Goal: Transaction & Acquisition: Purchase product/service

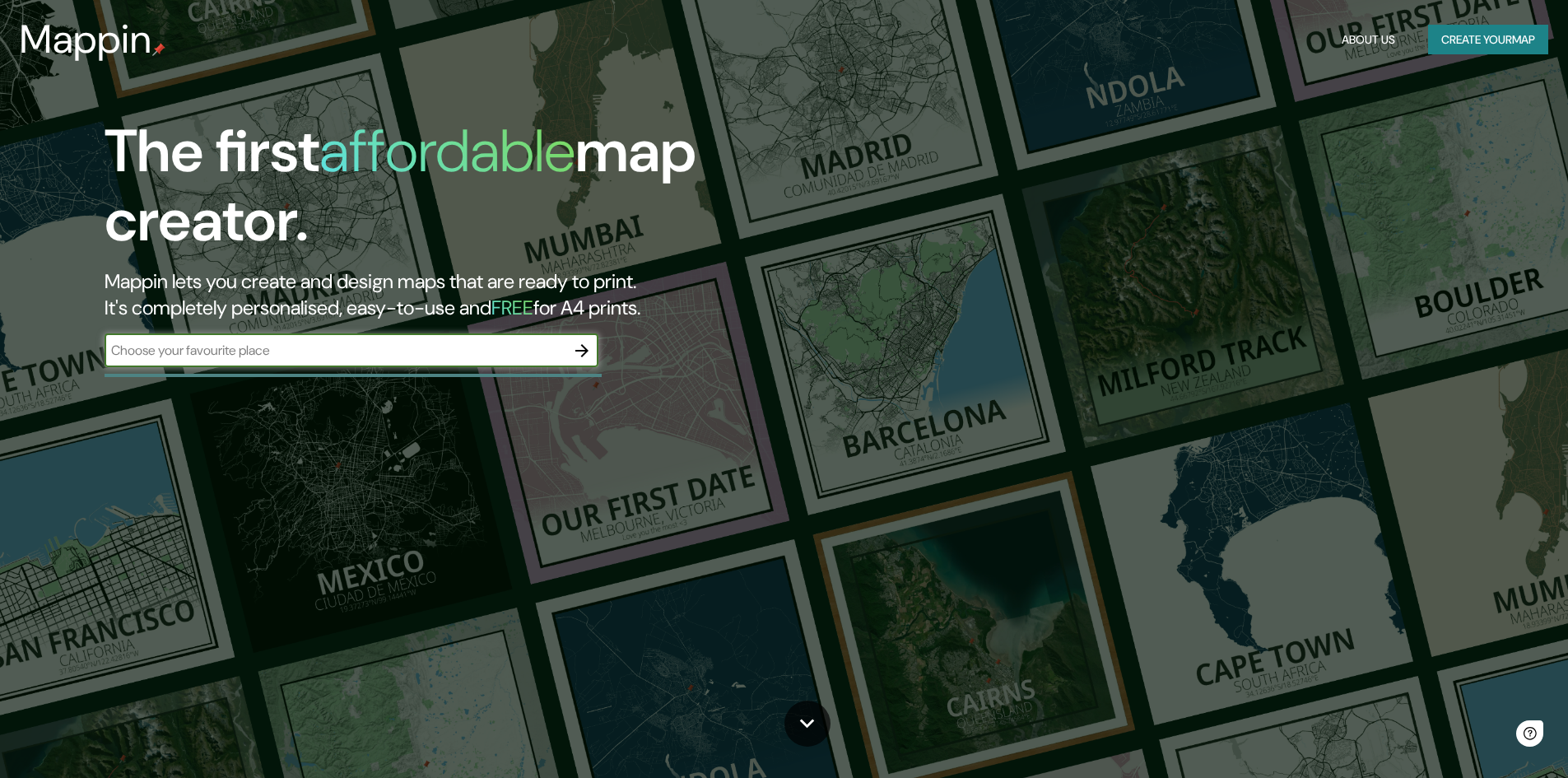
click at [355, 350] on input "text" at bounding box center [336, 350] width 461 height 19
type input "Manizales"
click at [586, 342] on icon "button" at bounding box center [582, 350] width 20 height 20
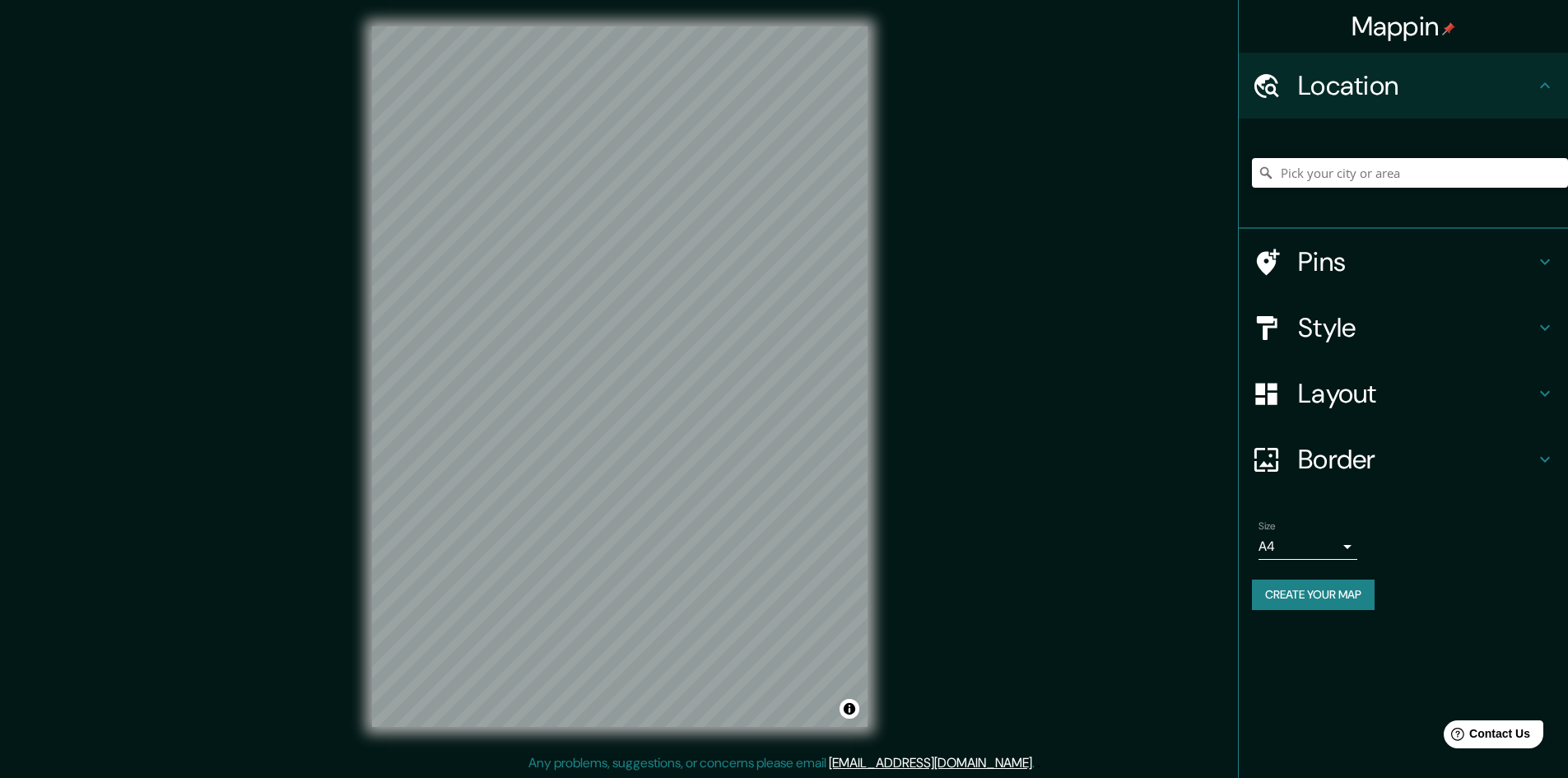
click at [1397, 278] on h4 "Pins" at bounding box center [1416, 262] width 237 height 33
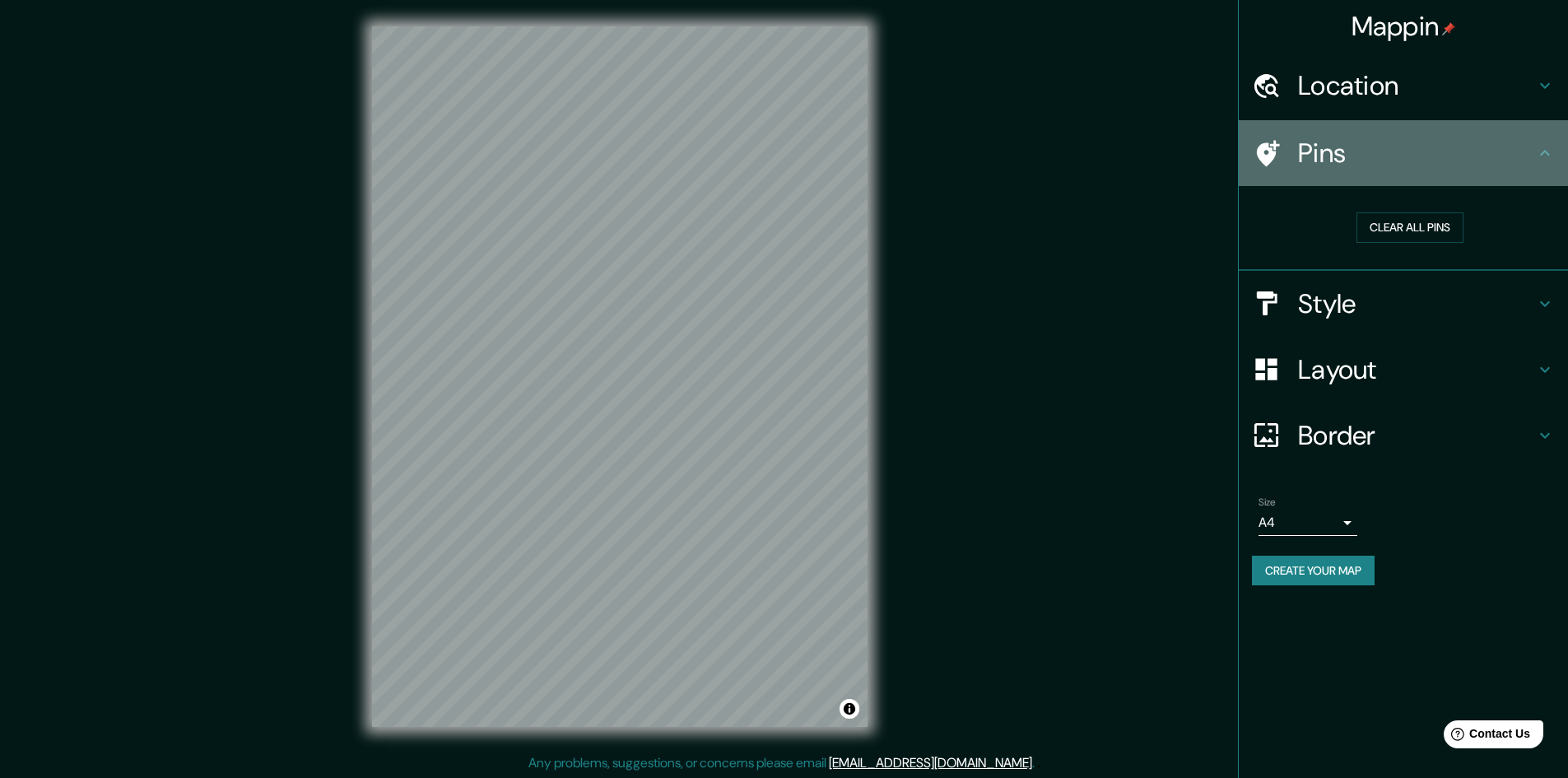
click at [1471, 171] on div "Pins" at bounding box center [1404, 154] width 330 height 66
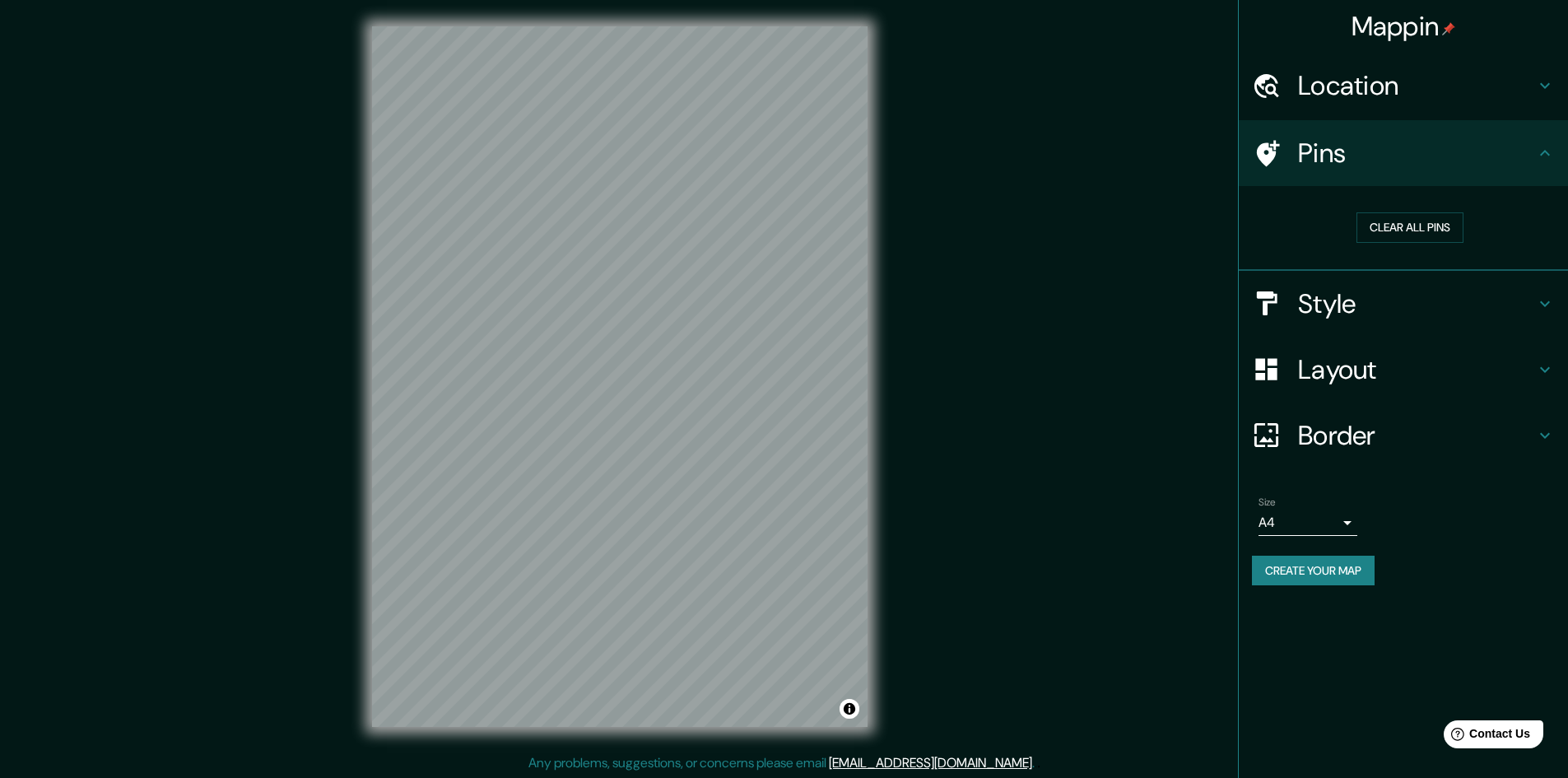
click at [1492, 79] on h4 "Location" at bounding box center [1416, 86] width 237 height 33
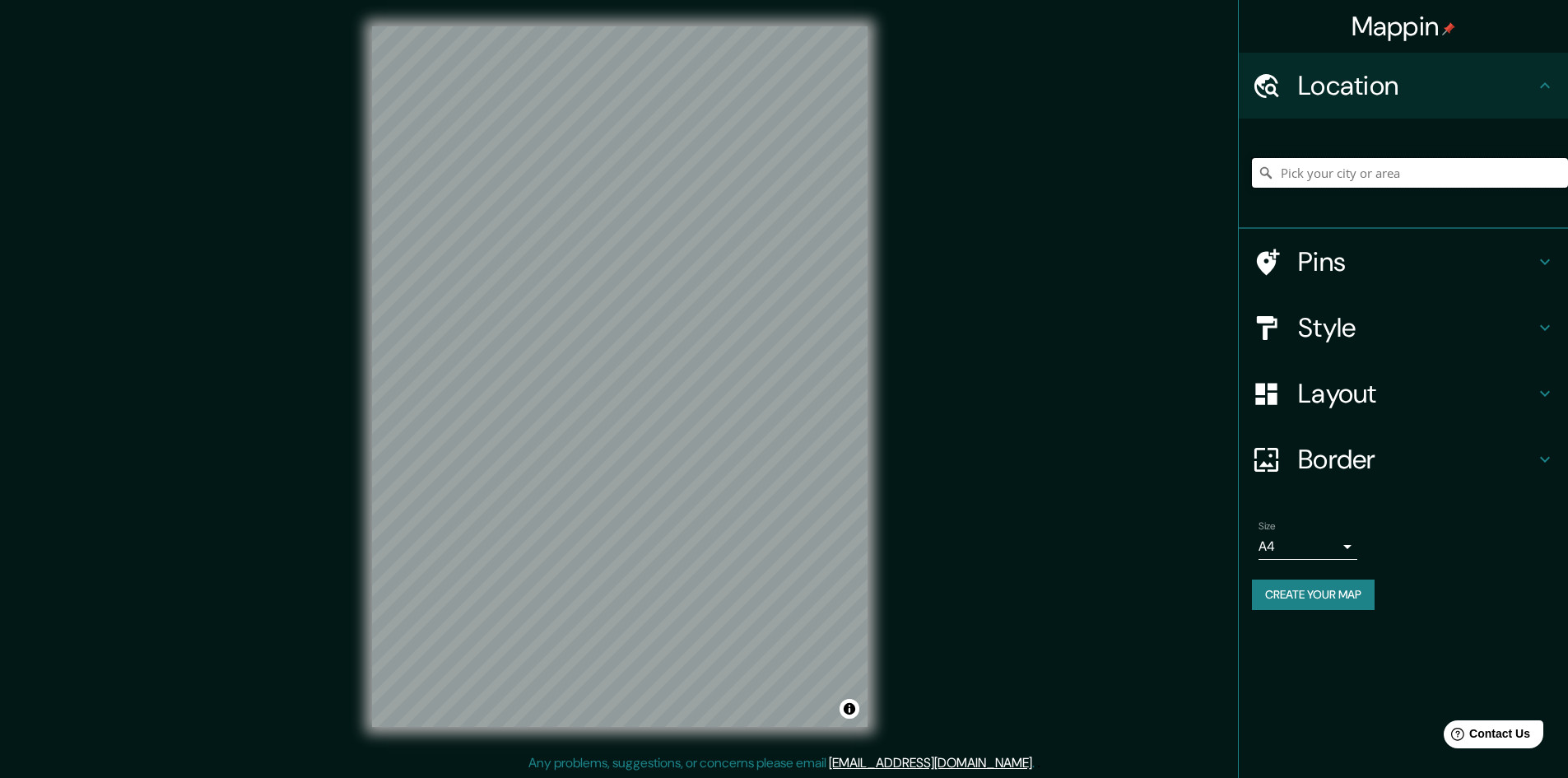
click at [1411, 167] on input "Pick your city or area" at bounding box center [1410, 173] width 317 height 29
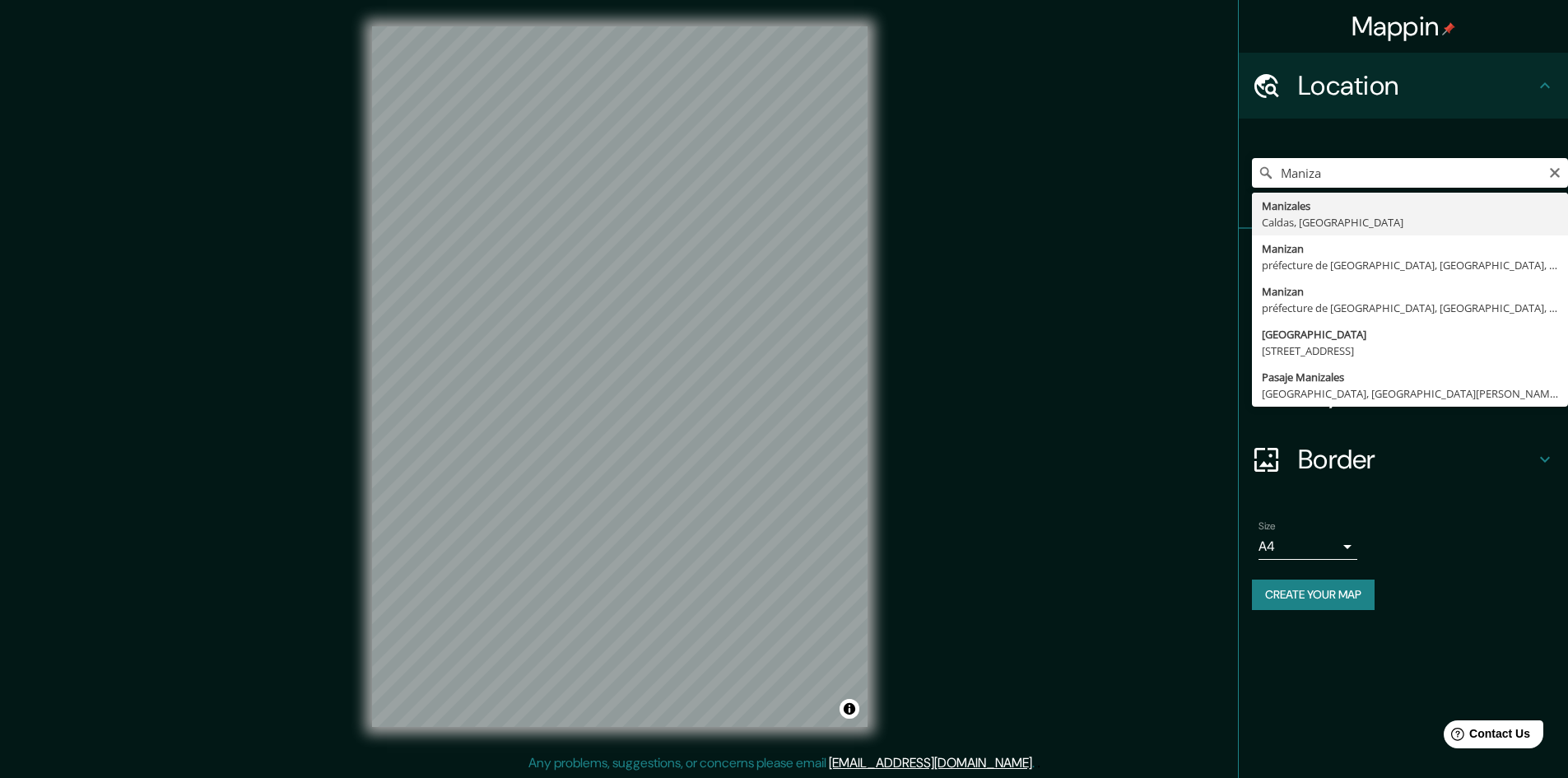
type input "Manizales, Caldas, Colombia"
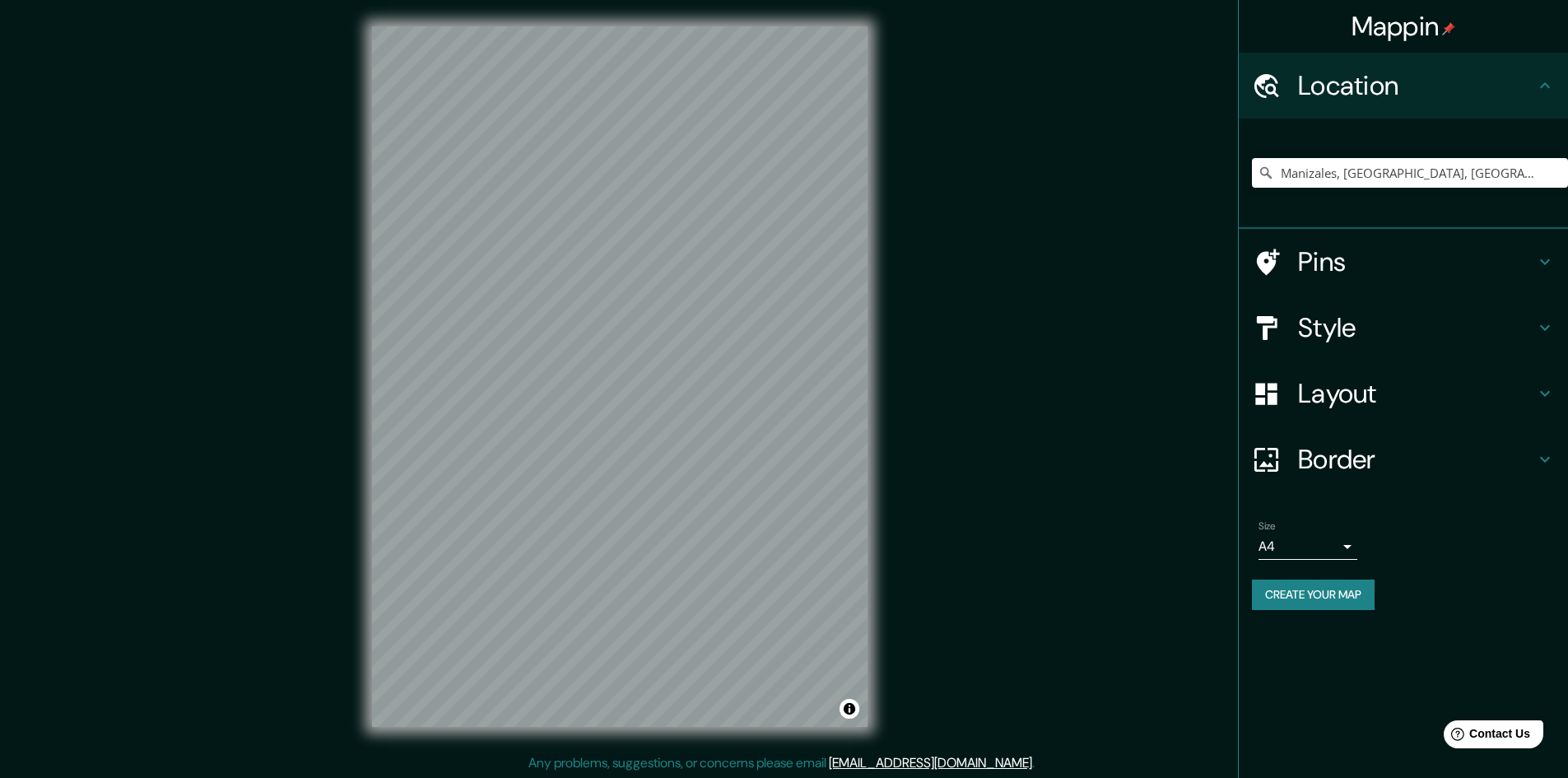
click at [1506, 455] on h4 "Border" at bounding box center [1416, 460] width 237 height 33
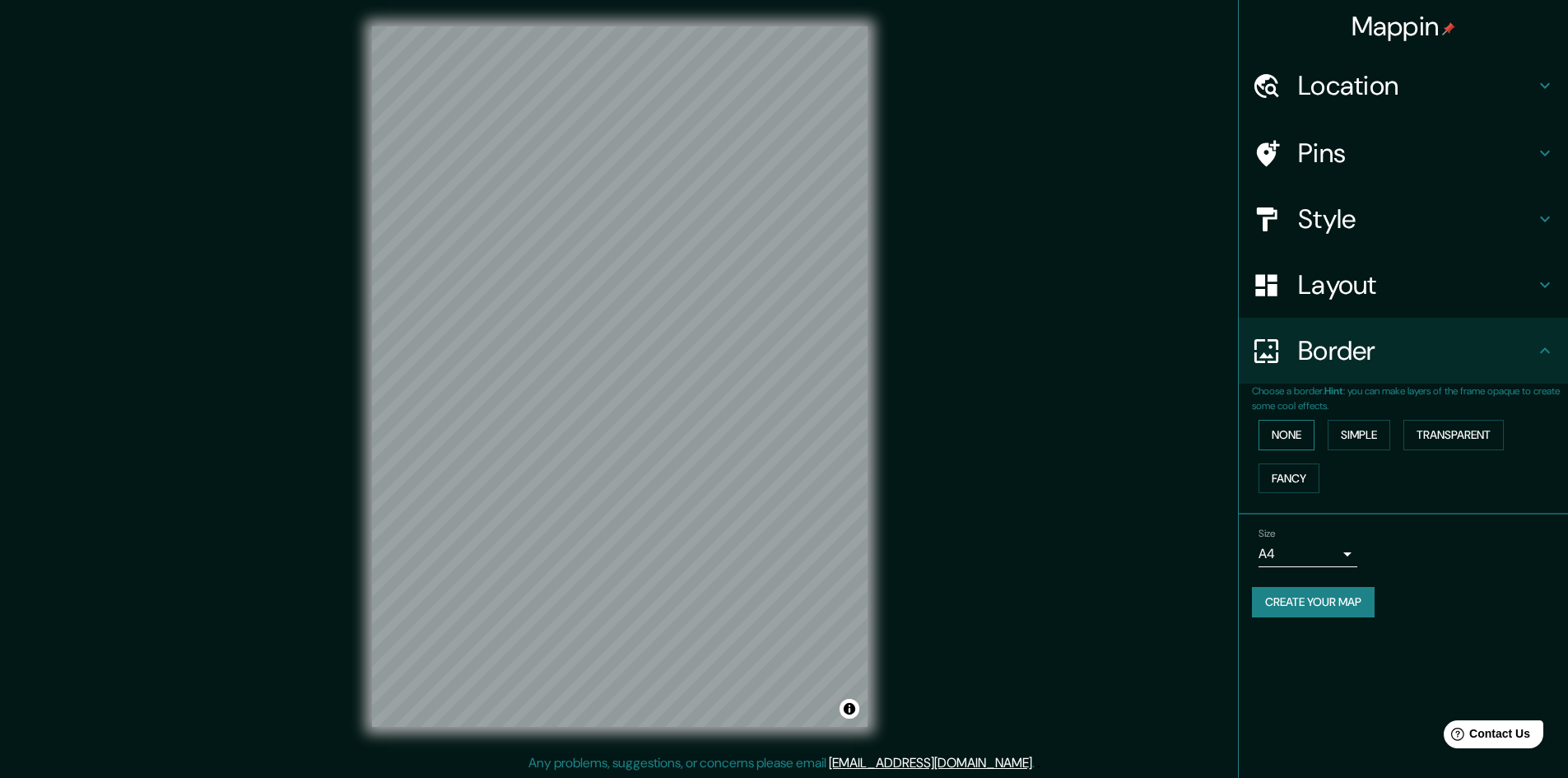
click at [1300, 439] on button "None" at bounding box center [1287, 435] width 56 height 30
click at [1344, 440] on button "Simple" at bounding box center [1359, 435] width 62 height 30
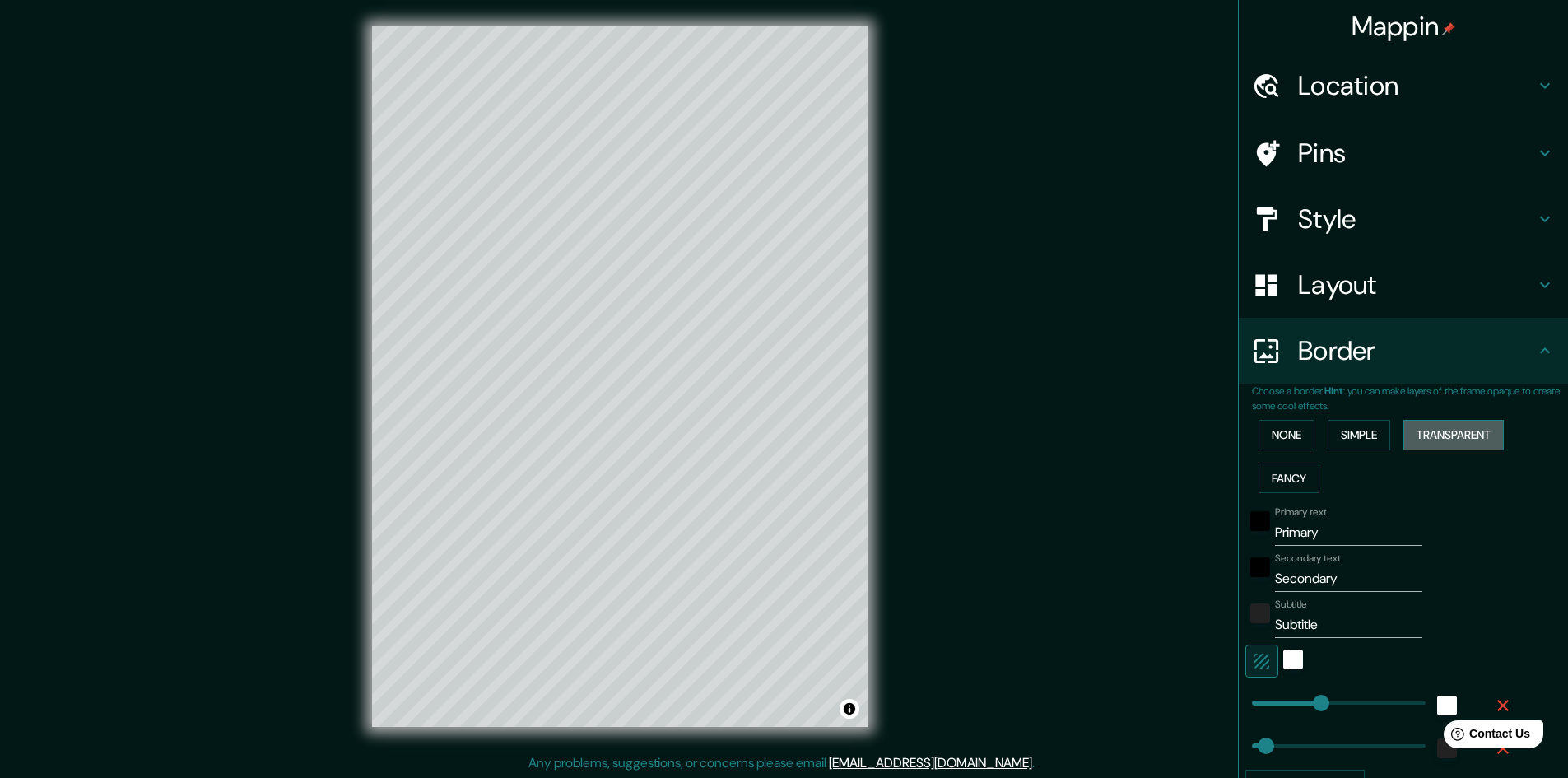
click at [1425, 440] on button "Transparent" at bounding box center [1454, 435] width 101 height 30
click at [1271, 472] on button "Fancy" at bounding box center [1290, 478] width 61 height 30
type input "241"
type input "48"
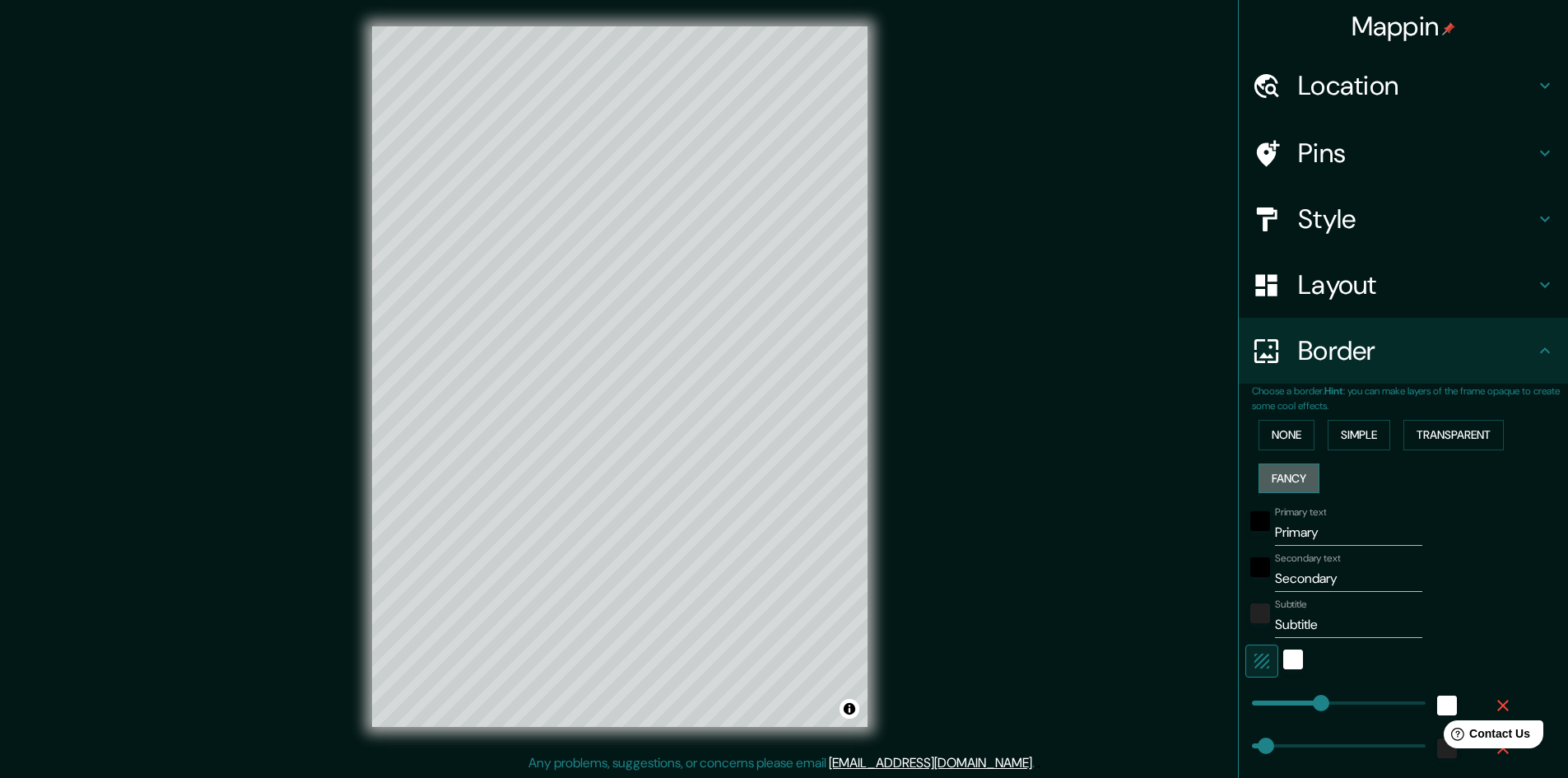
type input "48"
type input "24"
click at [1281, 442] on button "None" at bounding box center [1287, 435] width 56 height 30
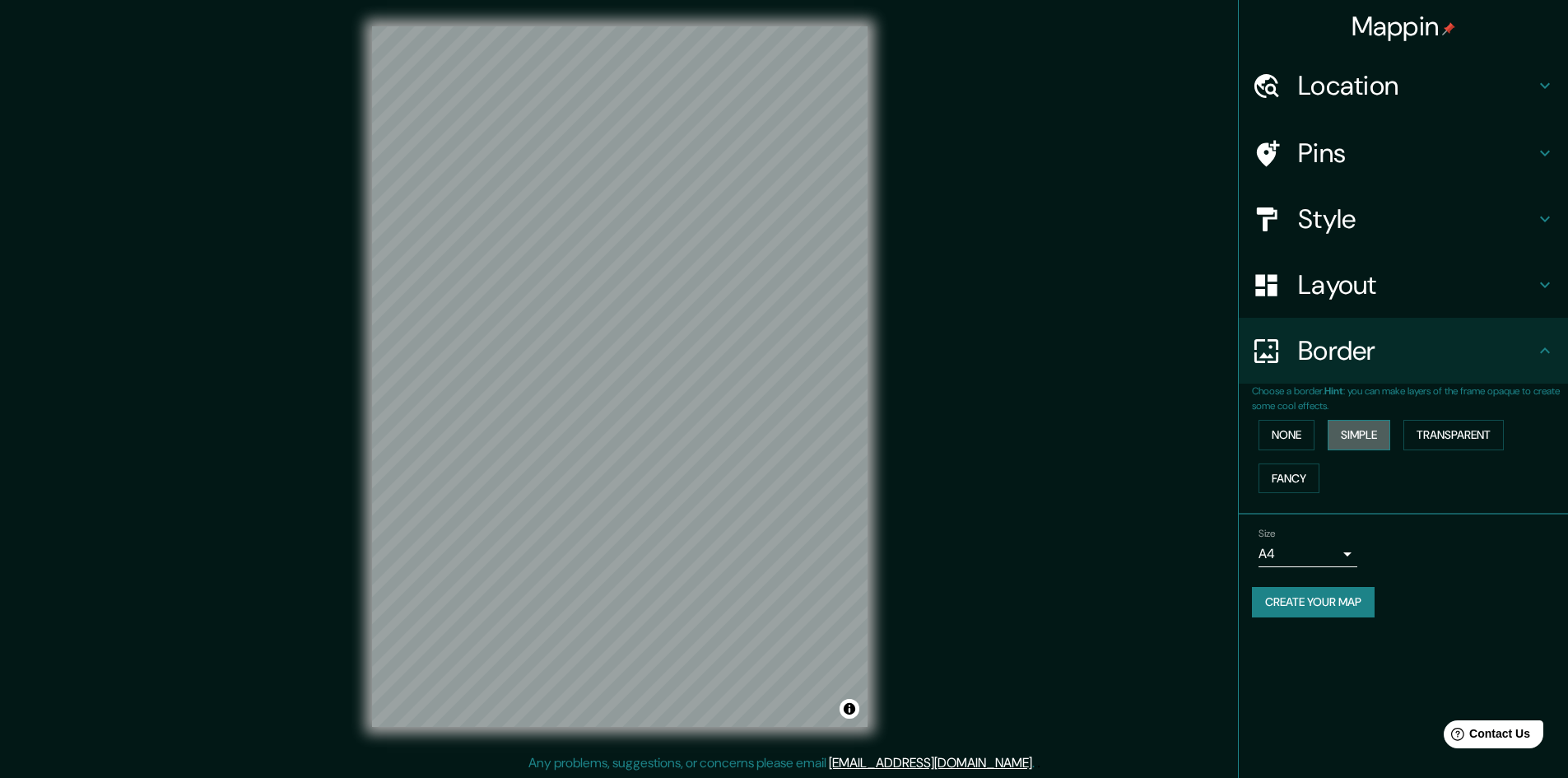
click at [1356, 435] on button "Simple" at bounding box center [1359, 435] width 62 height 30
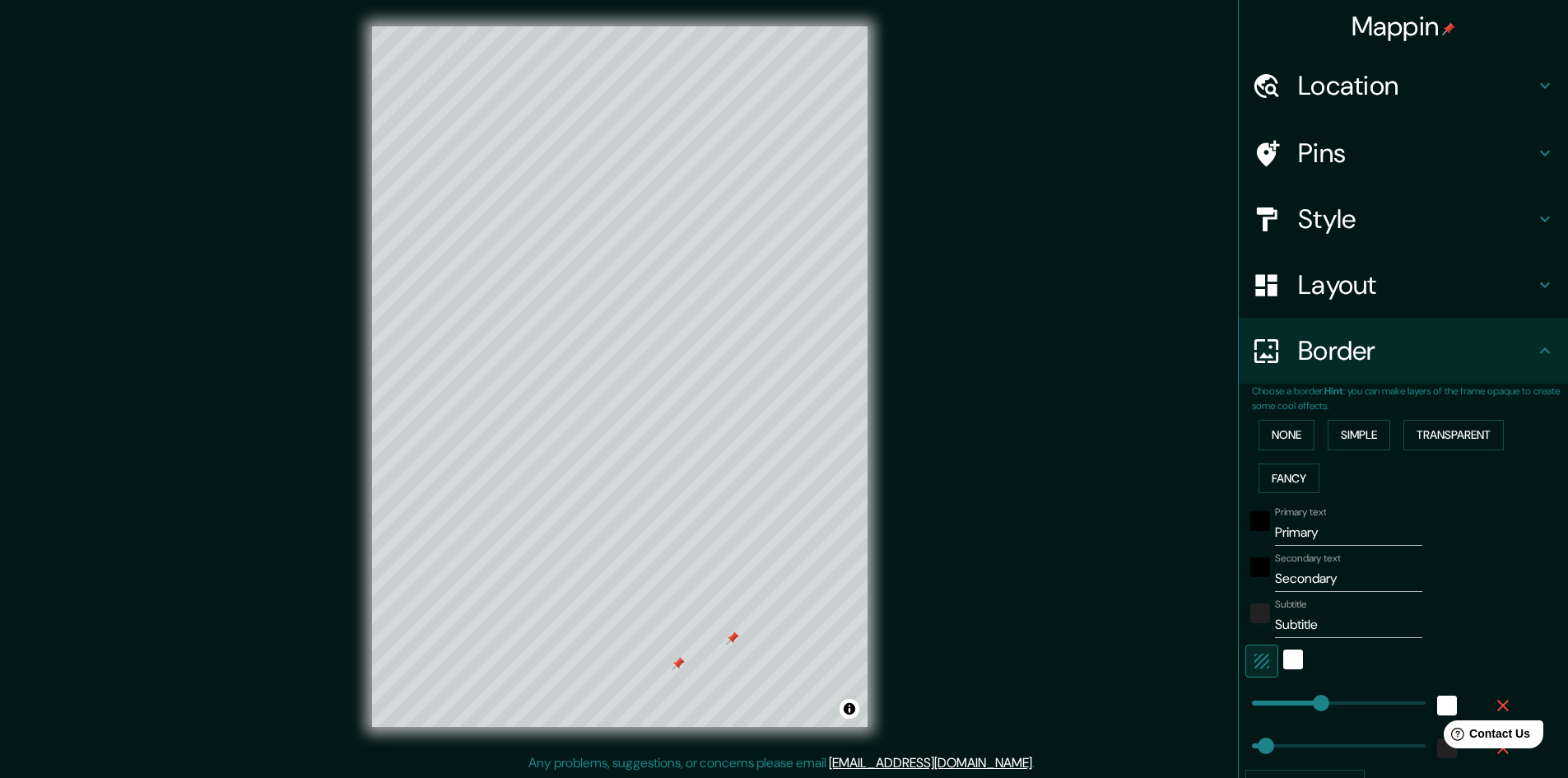
click at [1441, 122] on div "Pins" at bounding box center [1404, 154] width 330 height 66
type input "241"
type input "48"
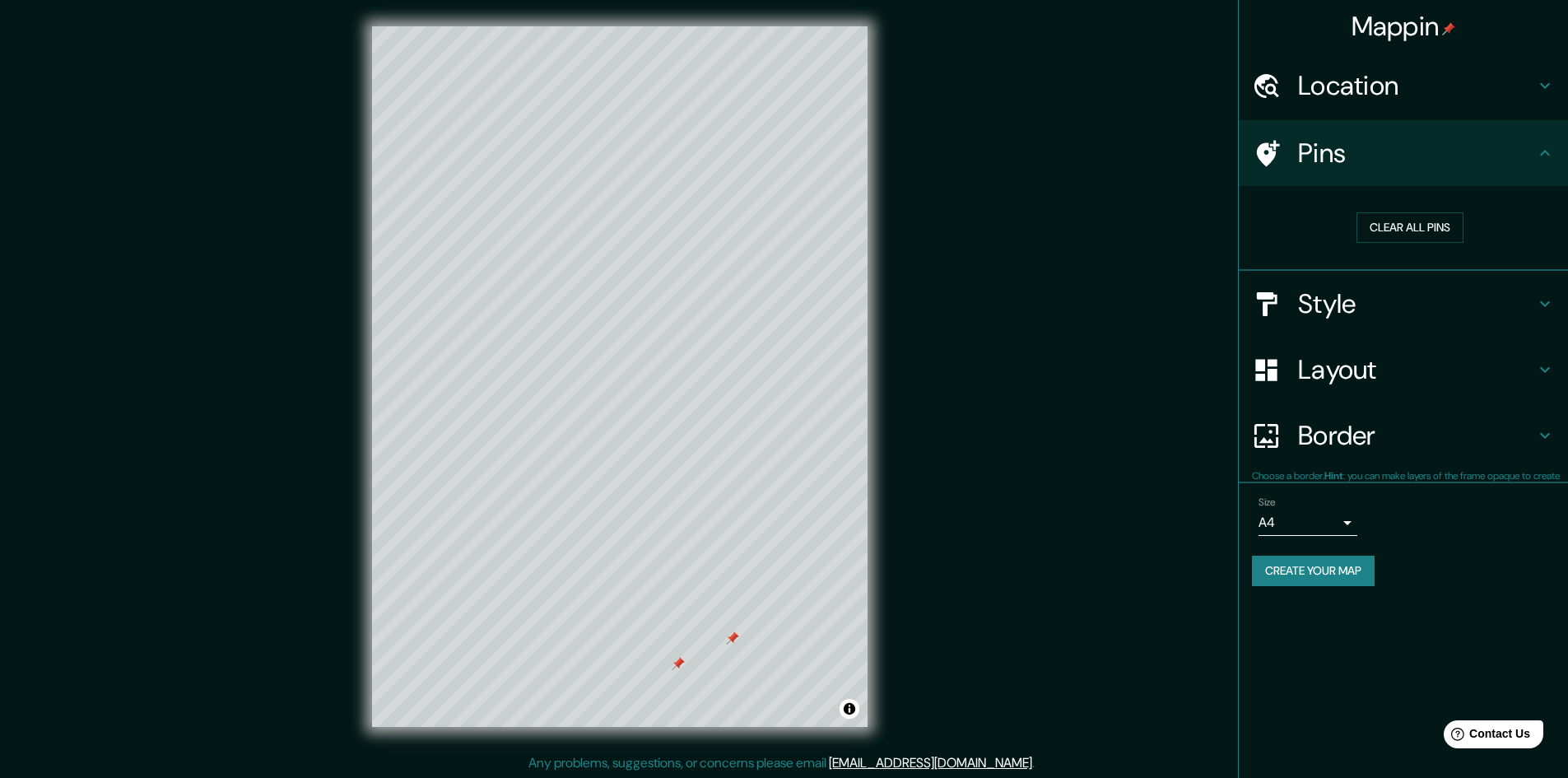
click at [1442, 145] on h4 "Pins" at bounding box center [1416, 154] width 237 height 33
click at [1439, 226] on button "Clear all pins" at bounding box center [1410, 227] width 107 height 30
click at [1450, 172] on div "Pins" at bounding box center [1404, 154] width 330 height 66
click at [1473, 301] on h4 "Style" at bounding box center [1416, 304] width 237 height 33
type input "241"
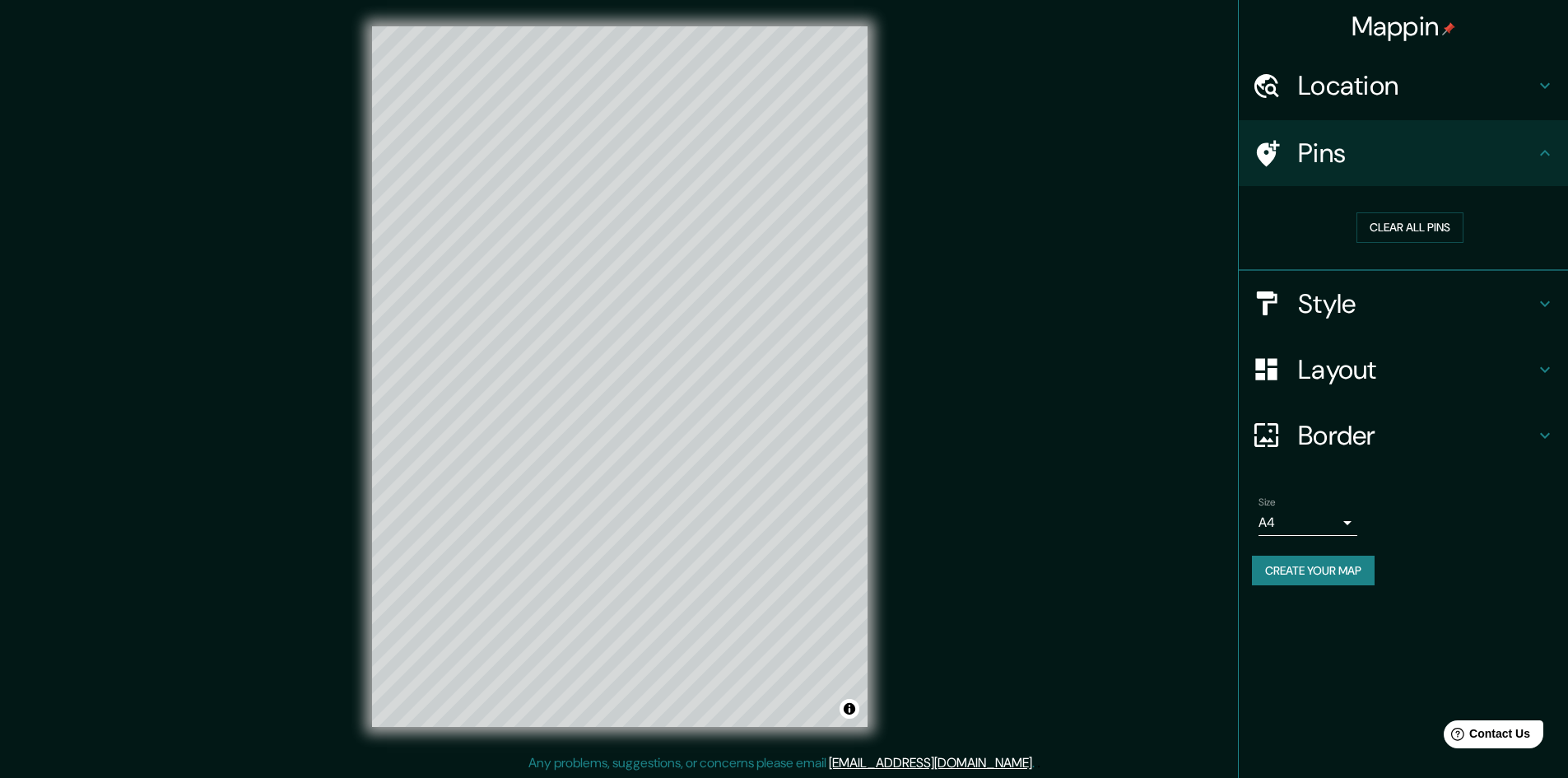
type input "48"
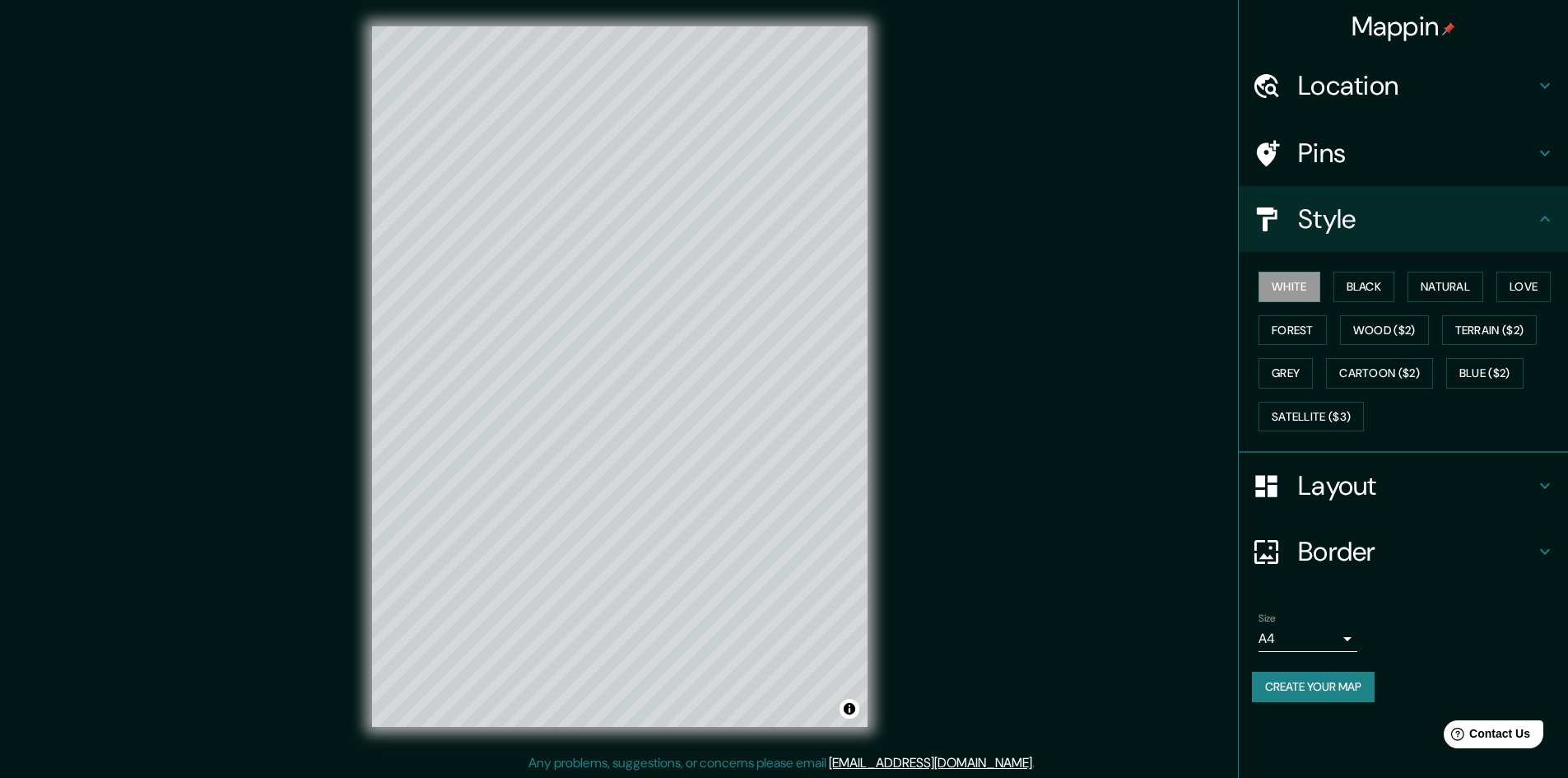
click at [1349, 499] on h4 "Layout" at bounding box center [1416, 486] width 237 height 33
type input "241"
type input "48"
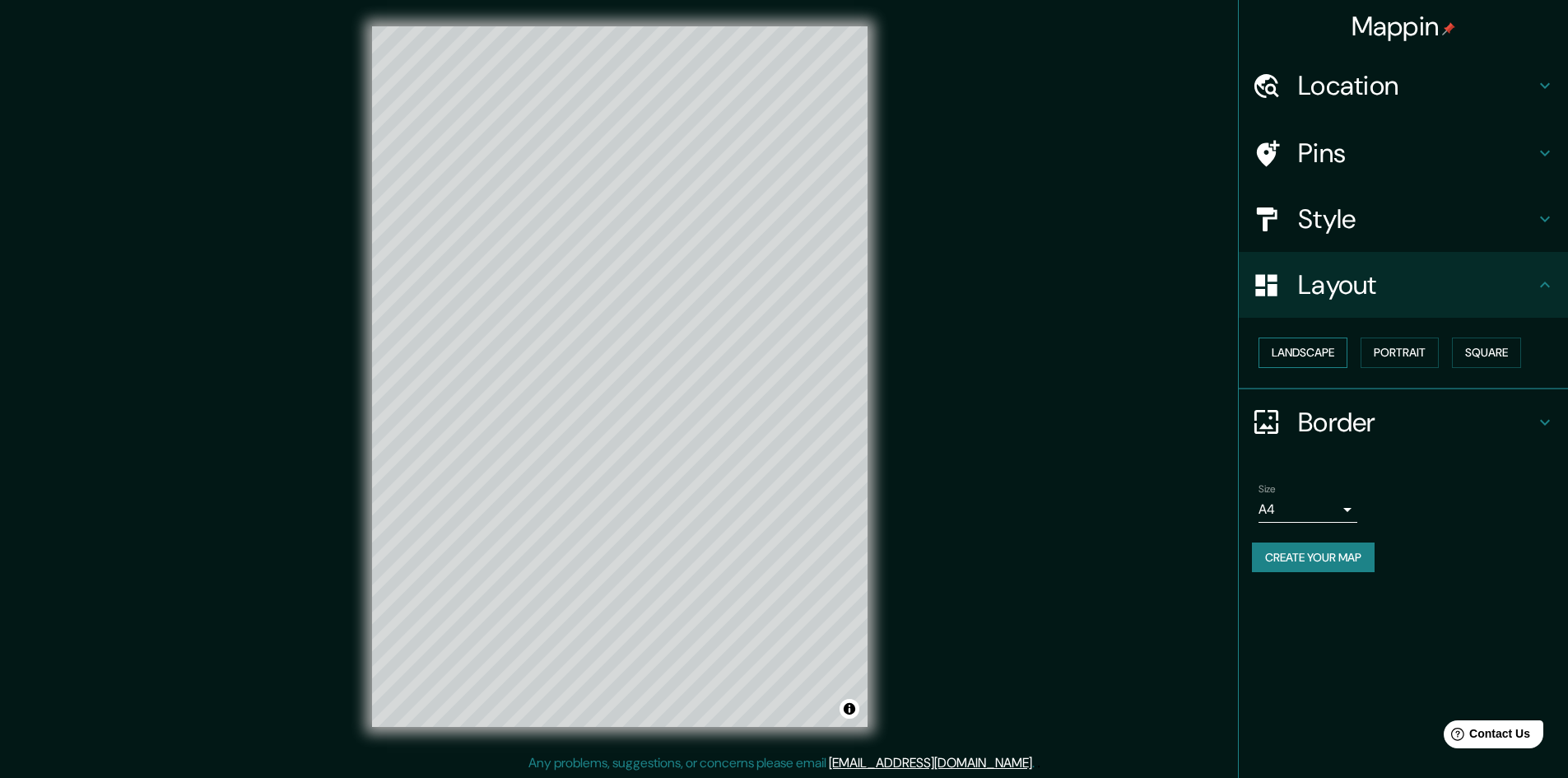
click at [1335, 361] on button "Landscape" at bounding box center [1303, 352] width 89 height 30
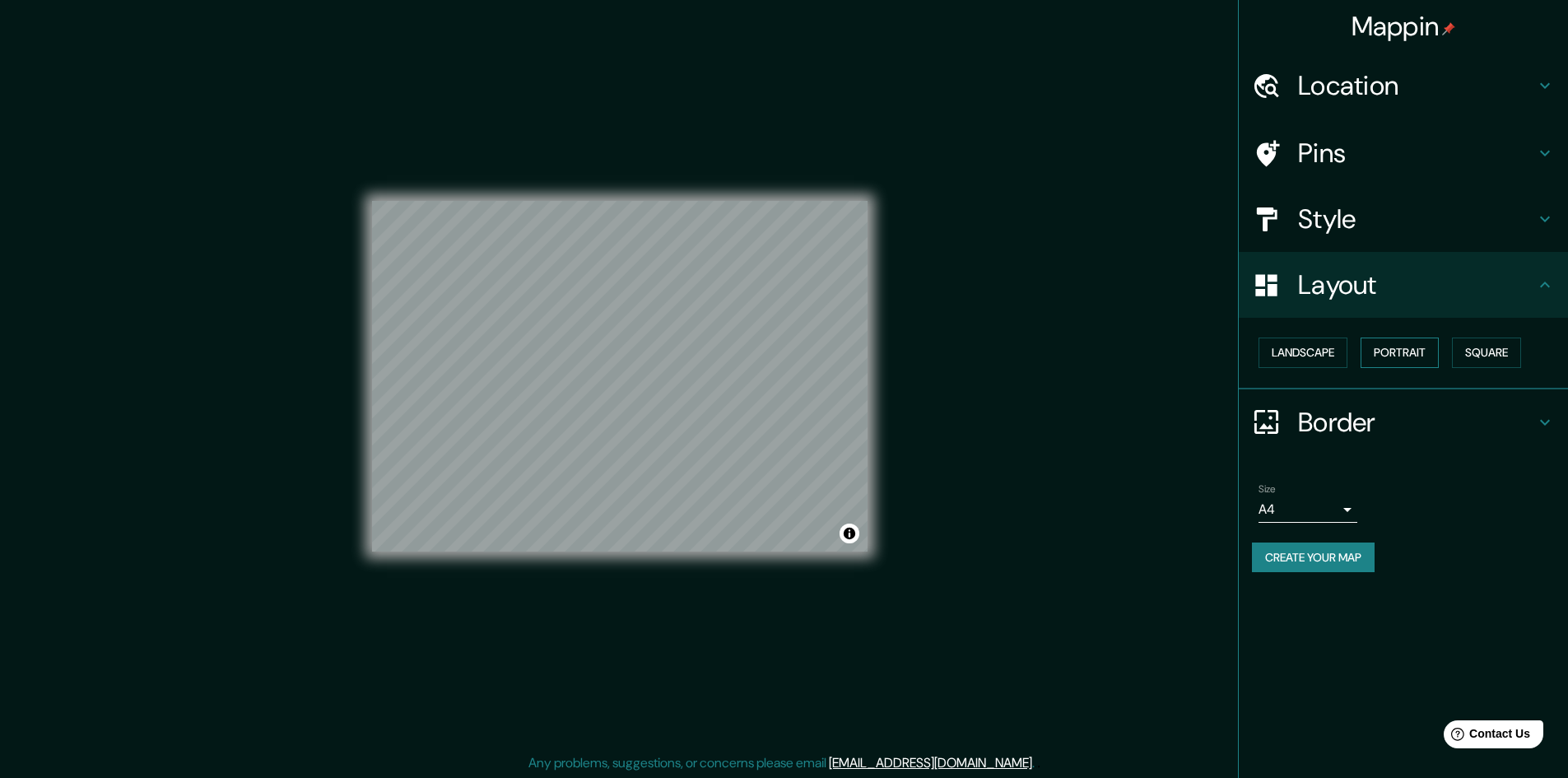
click at [1419, 344] on button "Portrait" at bounding box center [1400, 352] width 78 height 30
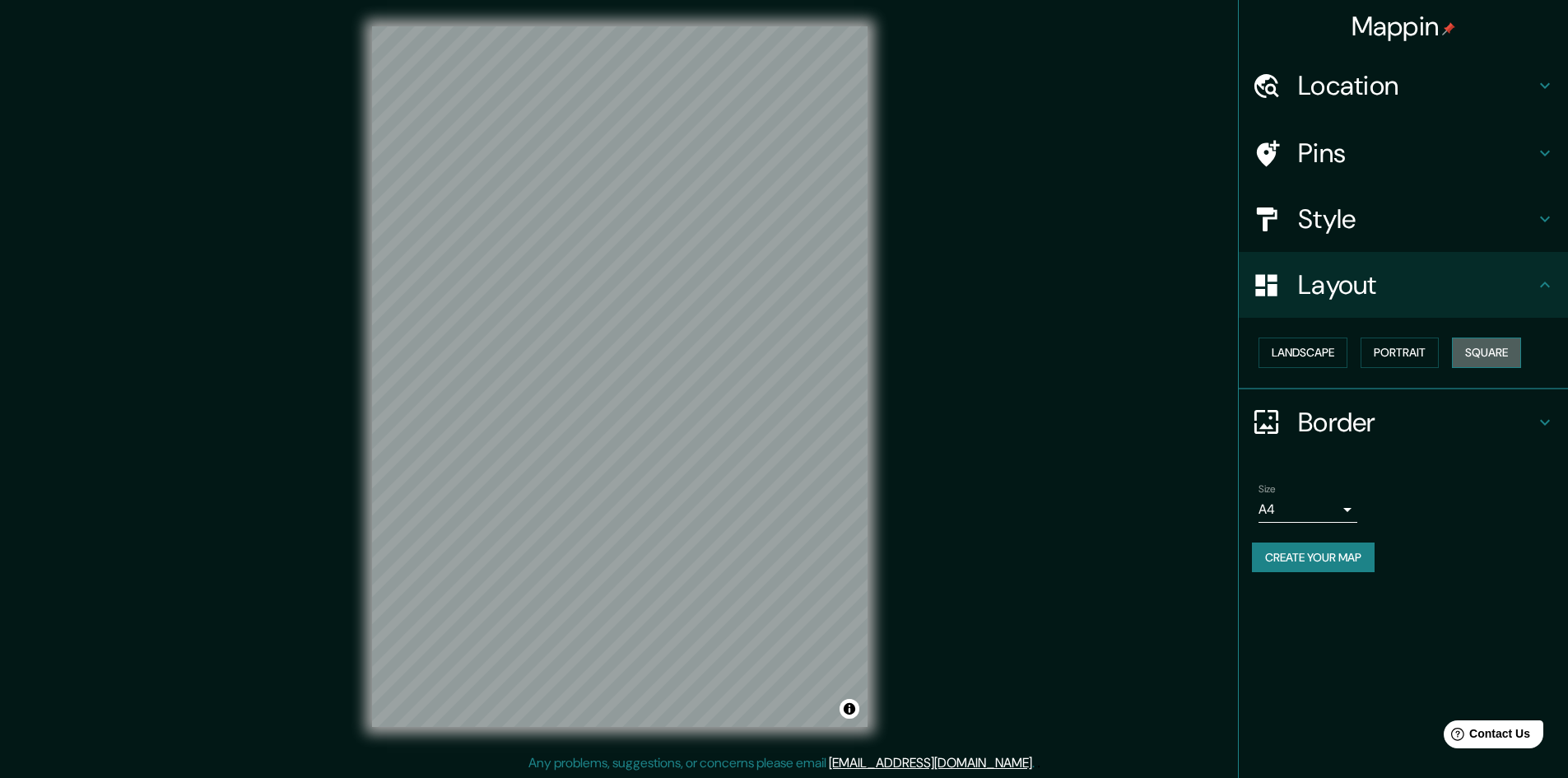
click at [1505, 358] on button "Square" at bounding box center [1487, 352] width 69 height 30
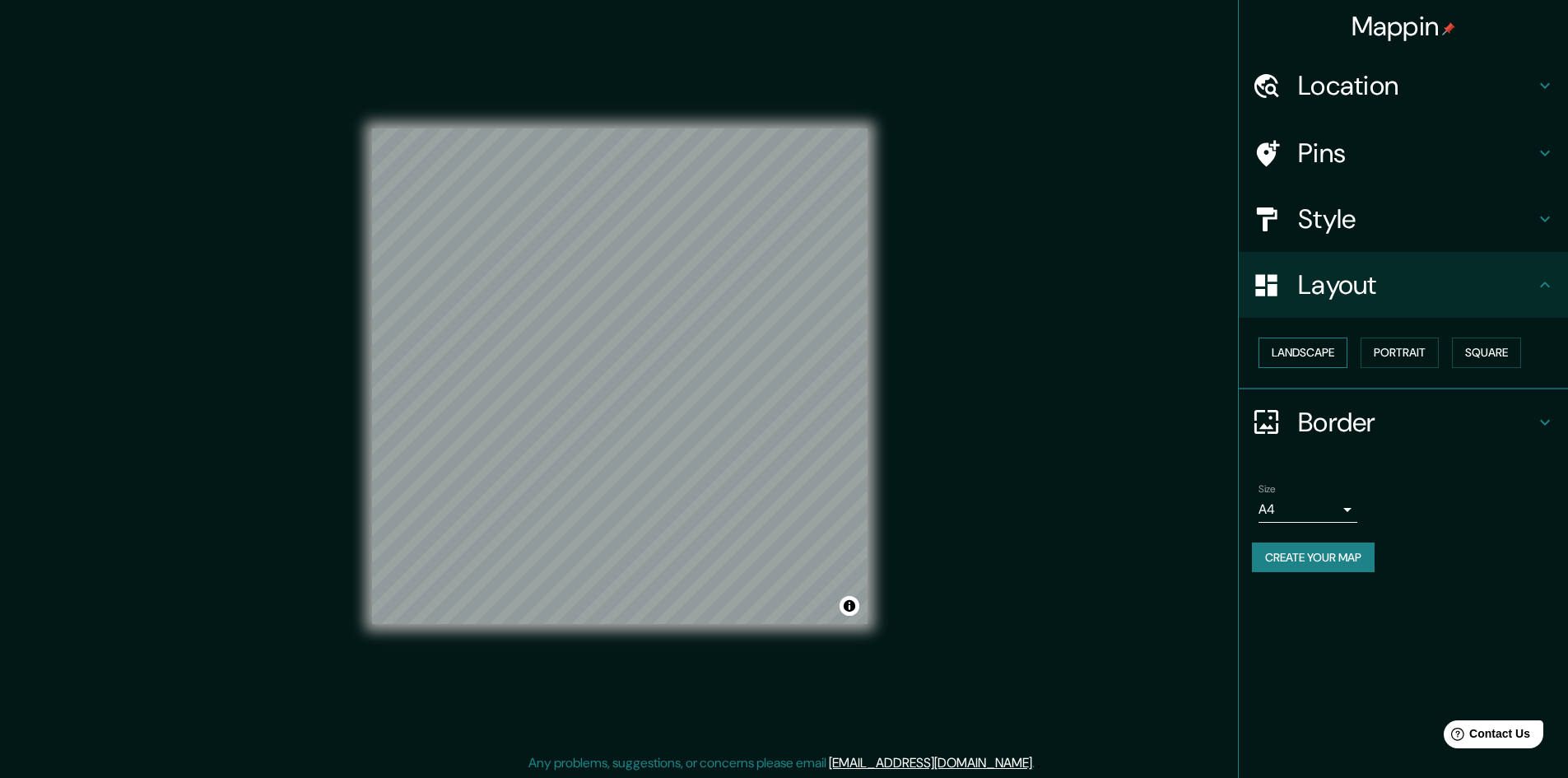
click at [1280, 367] on button "Landscape" at bounding box center [1303, 352] width 89 height 30
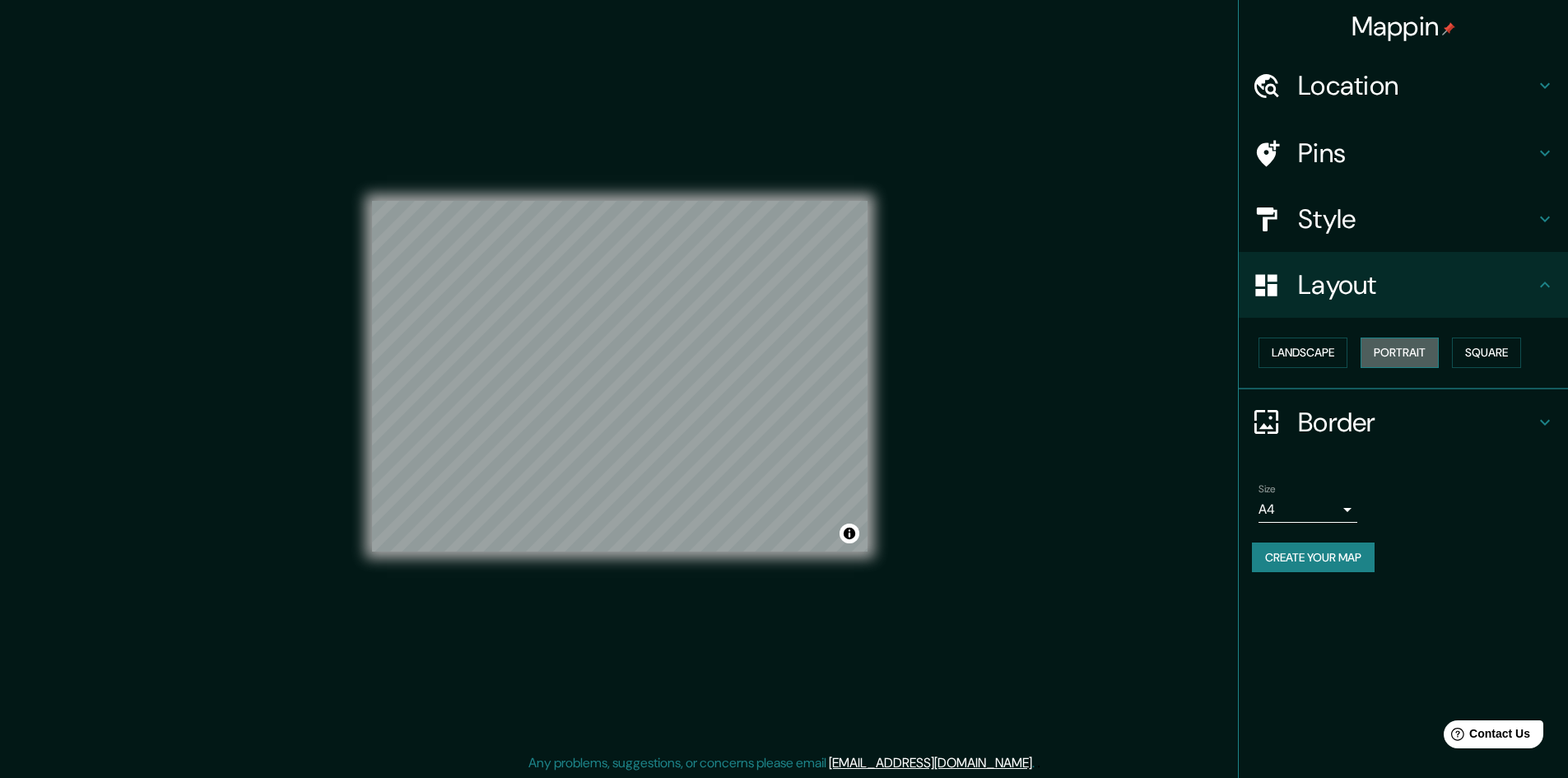
click at [1430, 362] on button "Portrait" at bounding box center [1400, 352] width 78 height 30
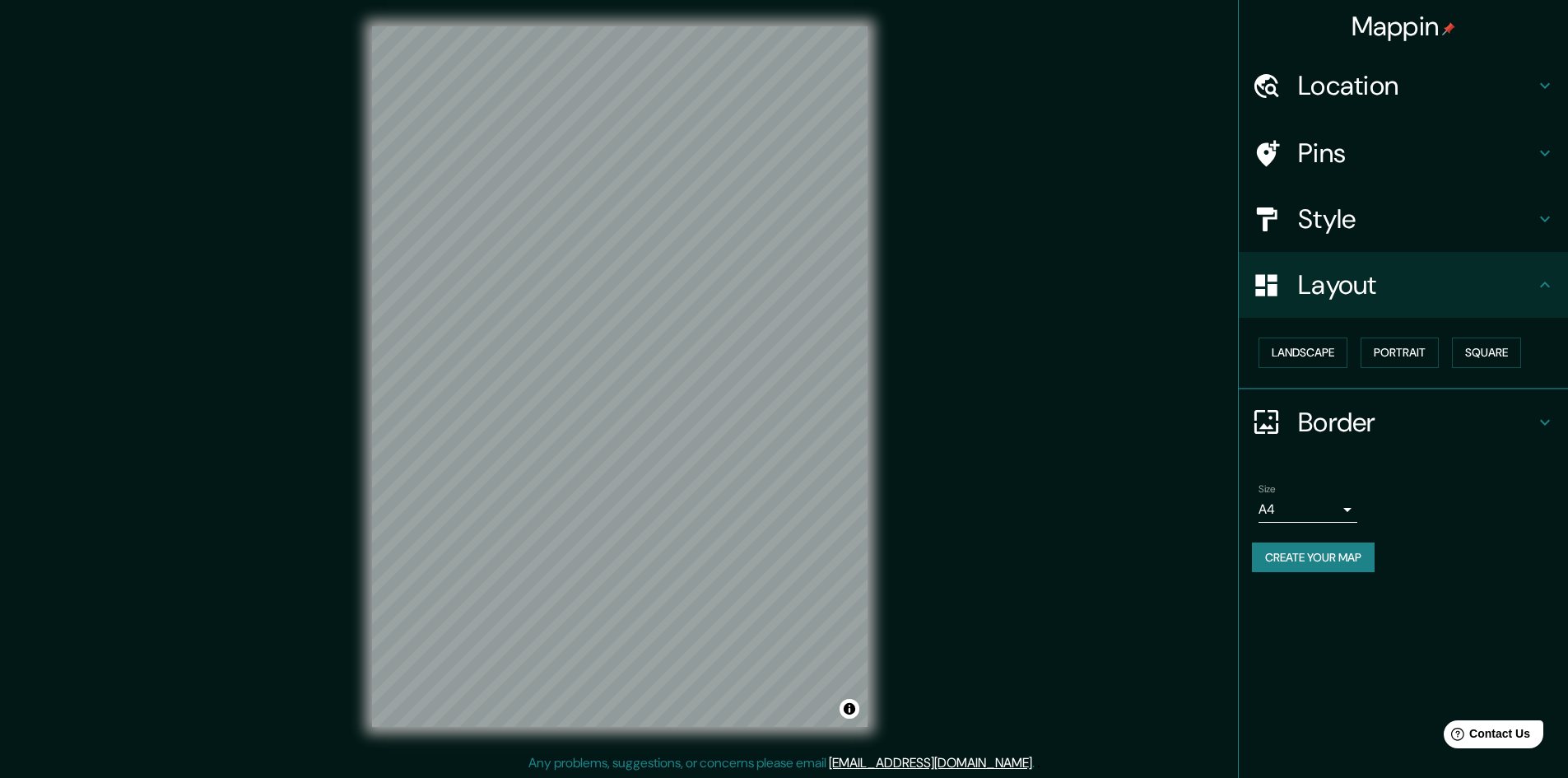
click at [1338, 511] on body "Mappin Location Manizales, Caldas, Colombia Pins Style Layout Landscape Portrai…" at bounding box center [784, 389] width 1568 height 778
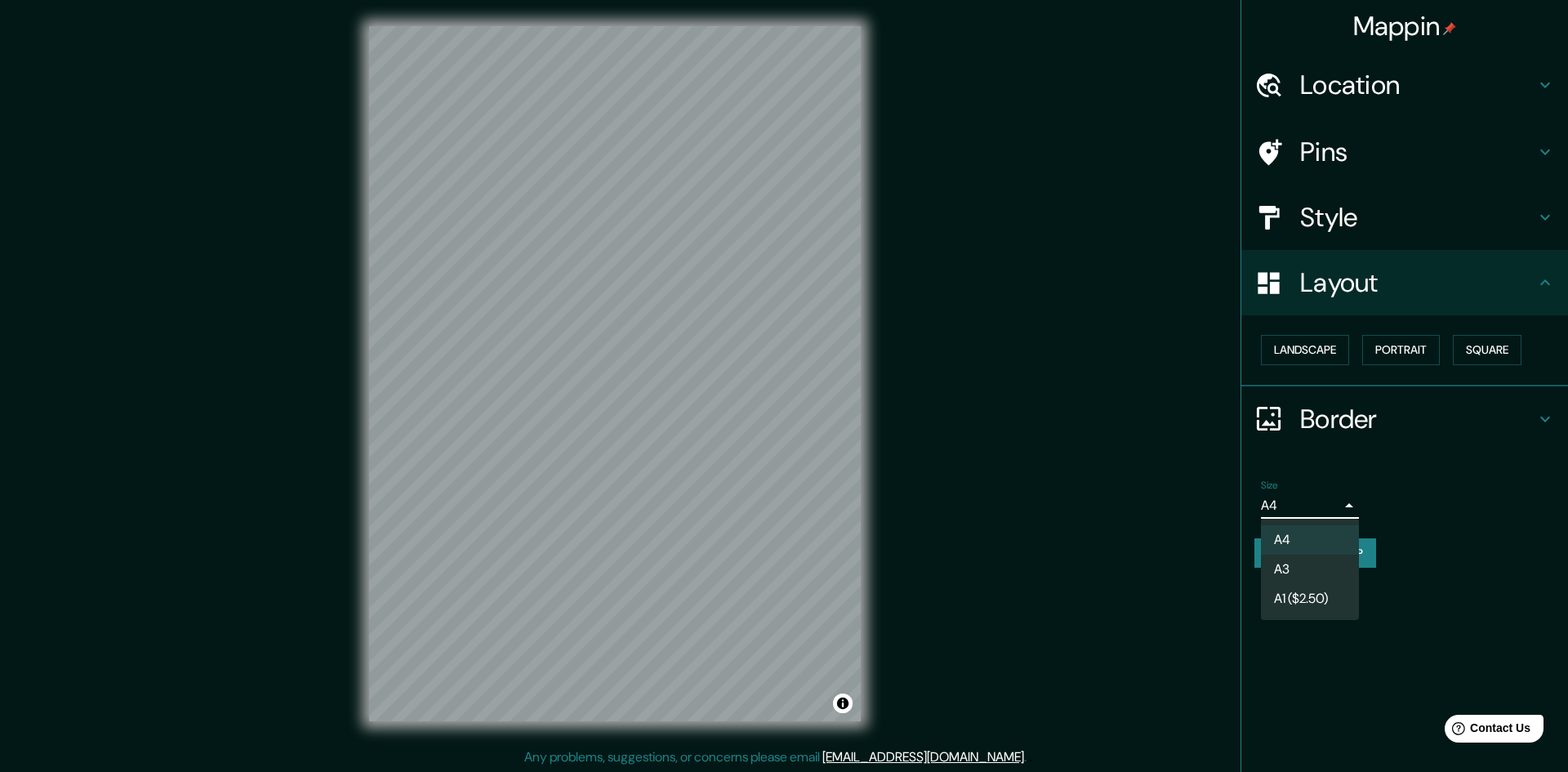
click at [1328, 568] on li "A3" at bounding box center [1310, 570] width 98 height 29
type input "a4"
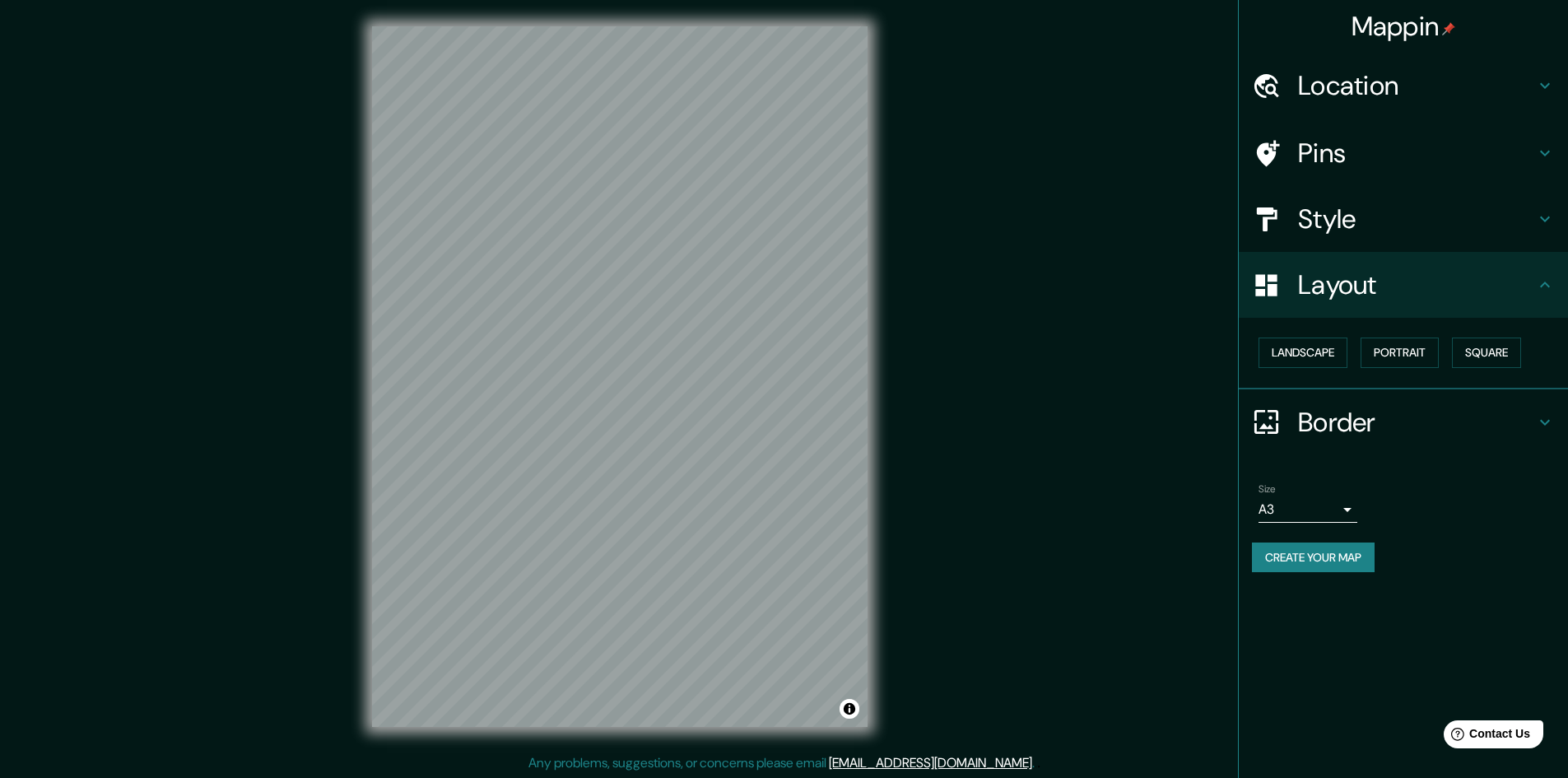
click at [1483, 595] on div "Mappin Location Manizales, Caldas, Colombia Pins Style Layout Landscape Portrai…" at bounding box center [1403, 389] width 330 height 778
click at [1553, 285] on icon at bounding box center [1545, 284] width 20 height 20
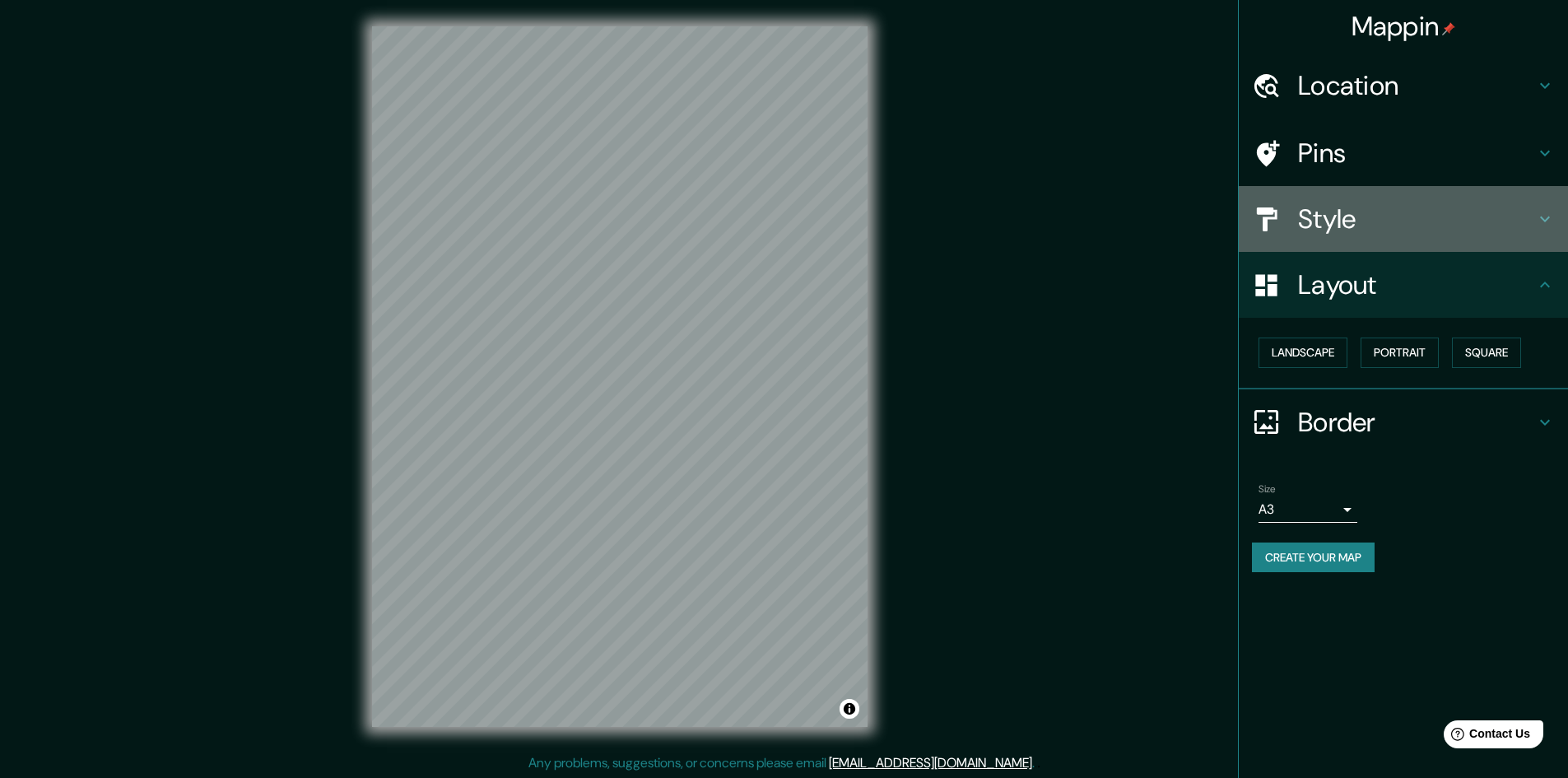
click at [1541, 222] on icon at bounding box center [1545, 219] width 20 height 20
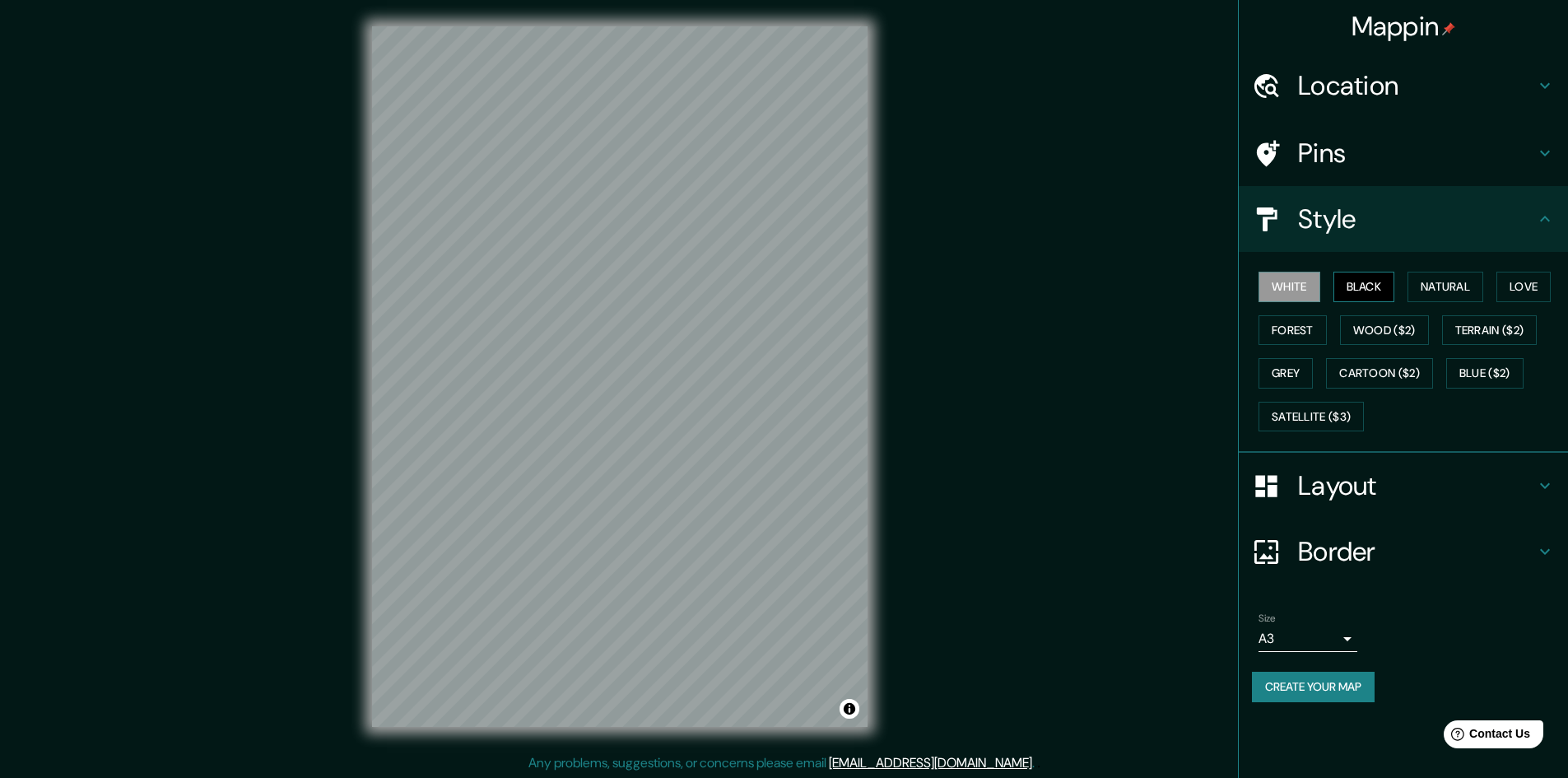
click at [1370, 282] on button "Black" at bounding box center [1364, 286] width 62 height 30
click at [1454, 293] on button "Natural" at bounding box center [1445, 286] width 75 height 30
click at [1536, 290] on button "Love" at bounding box center [1524, 286] width 55 height 30
click at [1324, 339] on button "Forest" at bounding box center [1293, 330] width 69 height 30
click at [1365, 340] on button "Wood ($2)" at bounding box center [1385, 330] width 89 height 30
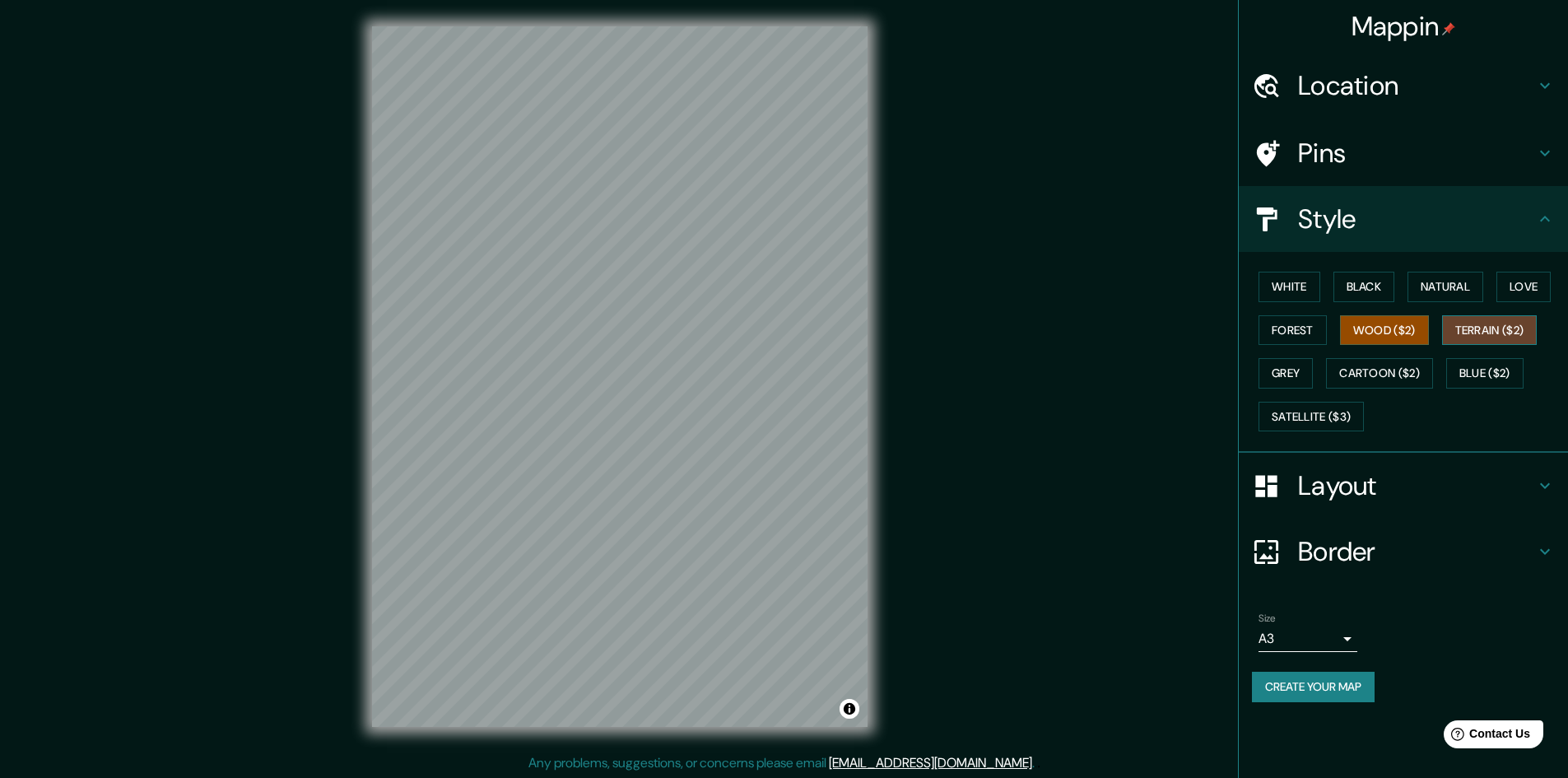
click at [1497, 333] on button "Terrain ($2)" at bounding box center [1490, 330] width 95 height 30
click at [1291, 383] on button "Grey" at bounding box center [1286, 373] width 55 height 30
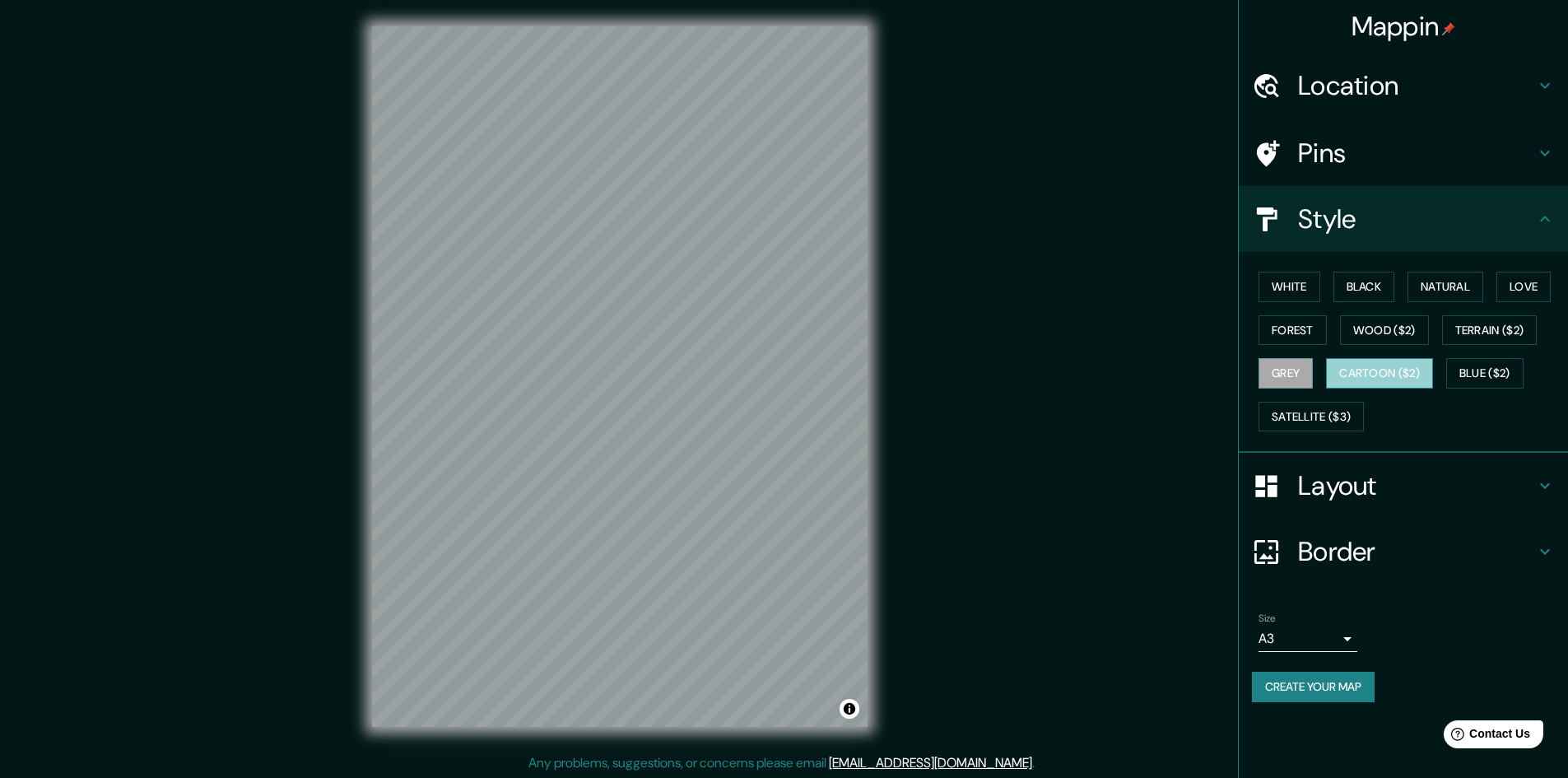
click at [1350, 367] on button "Cartoon ($2)" at bounding box center [1379, 373] width 107 height 30
click at [1486, 374] on button "Blue ($2)" at bounding box center [1485, 373] width 77 height 30
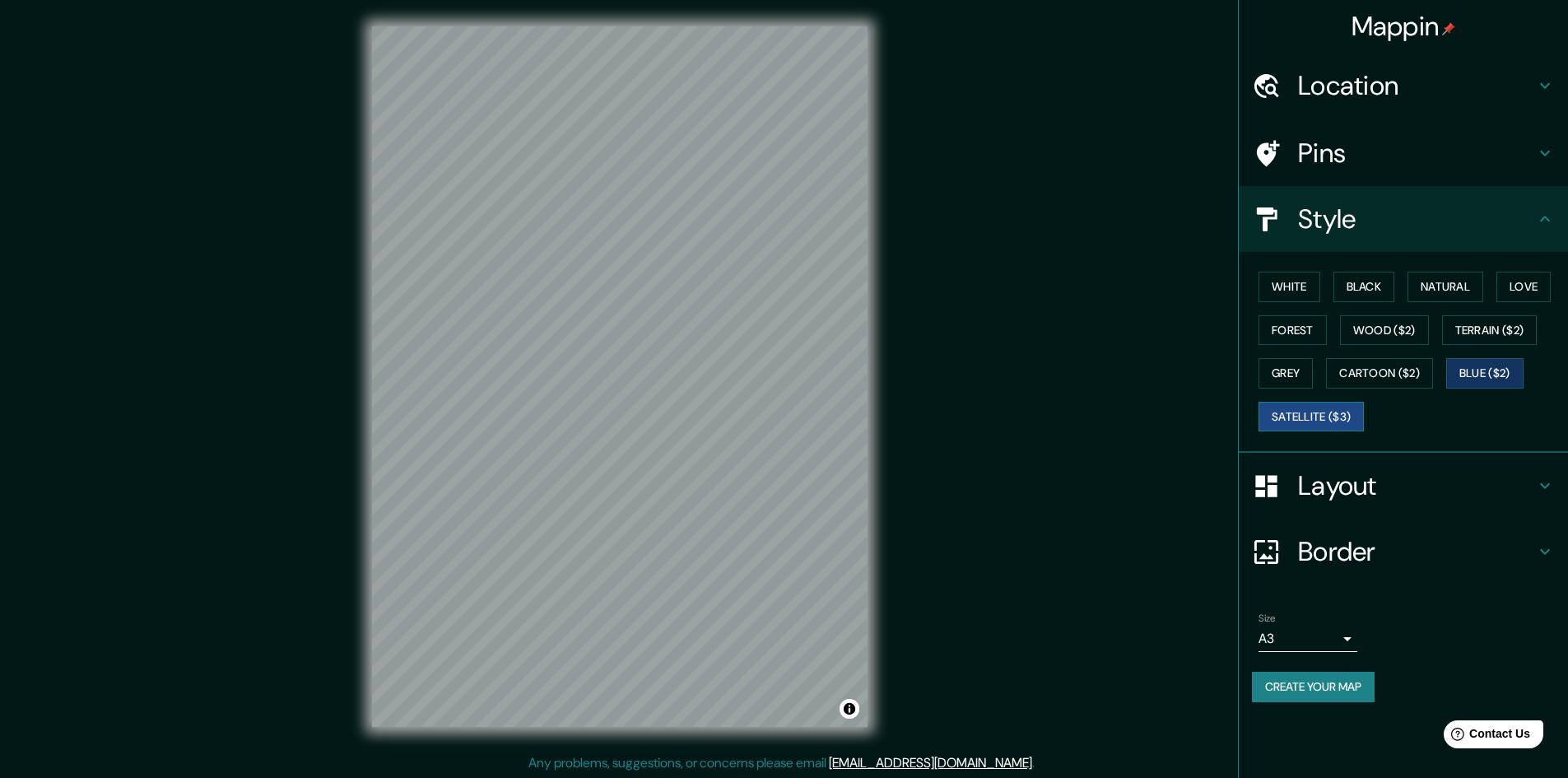
click at [1302, 415] on button "Satellite ($3)" at bounding box center [1312, 416] width 106 height 30
click at [1303, 295] on button "White" at bounding box center [1290, 286] width 62 height 30
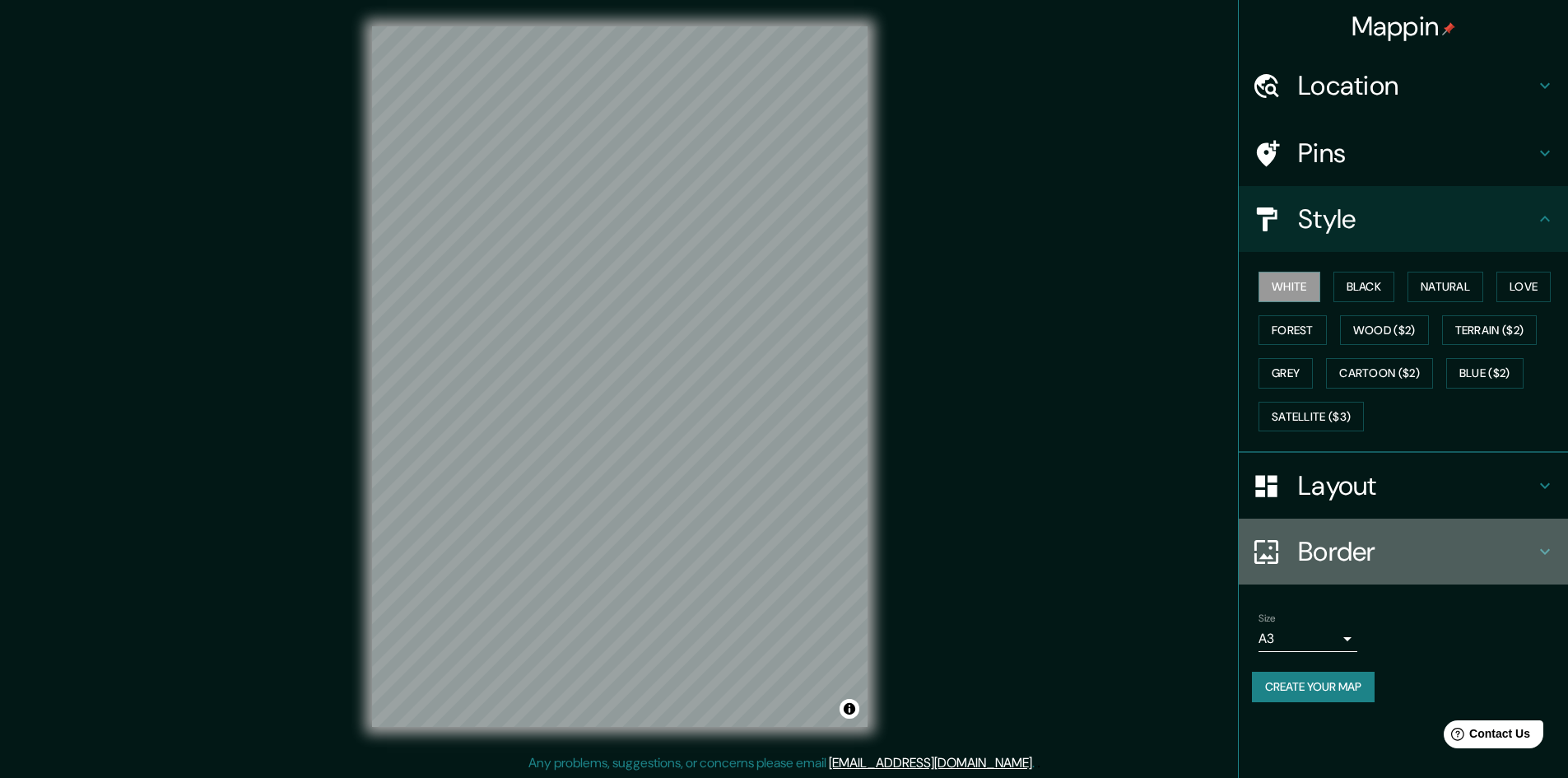
click at [1531, 549] on h4 "Border" at bounding box center [1416, 552] width 237 height 33
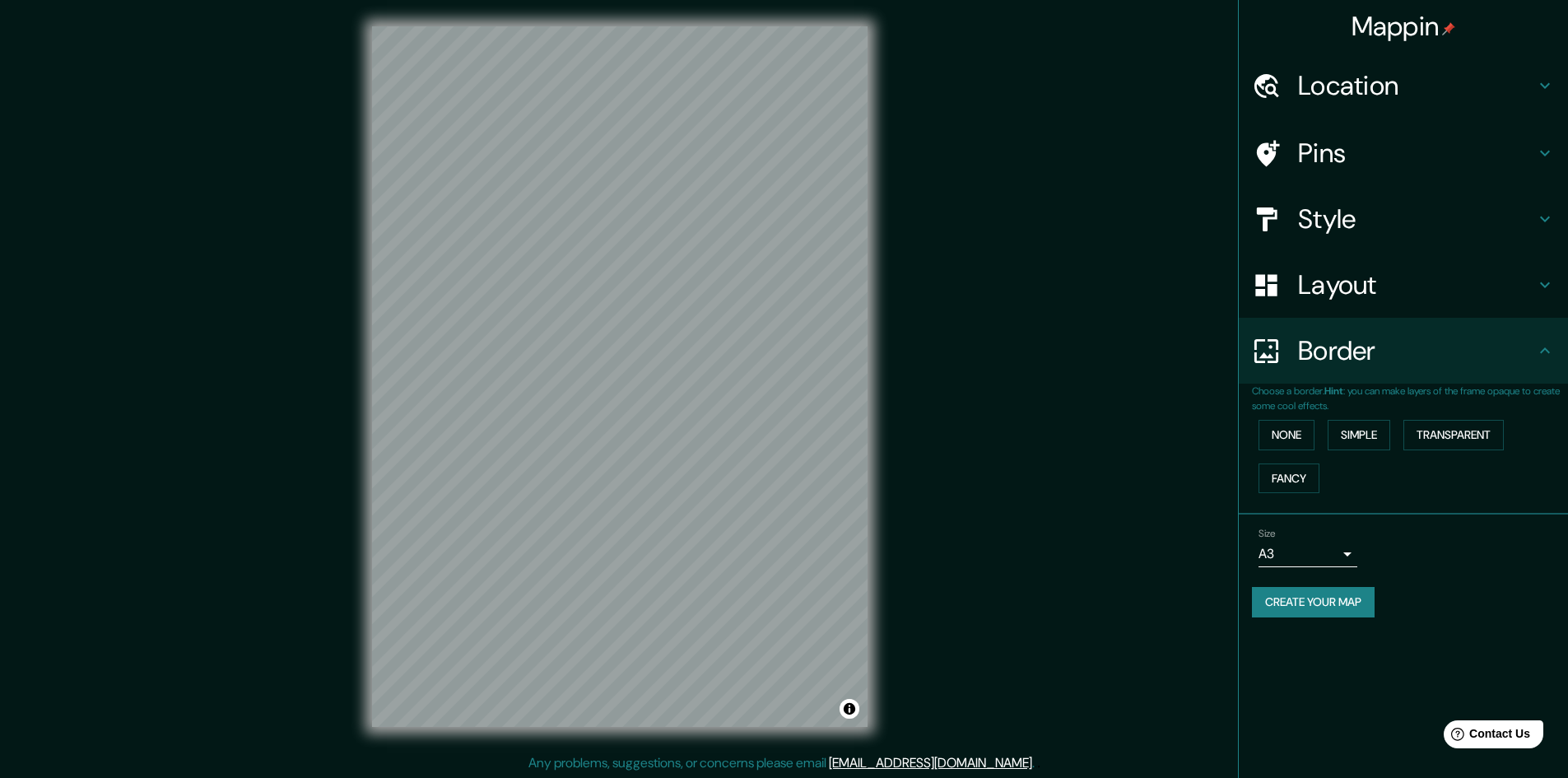
click at [1530, 359] on h4 "Border" at bounding box center [1416, 350] width 237 height 33
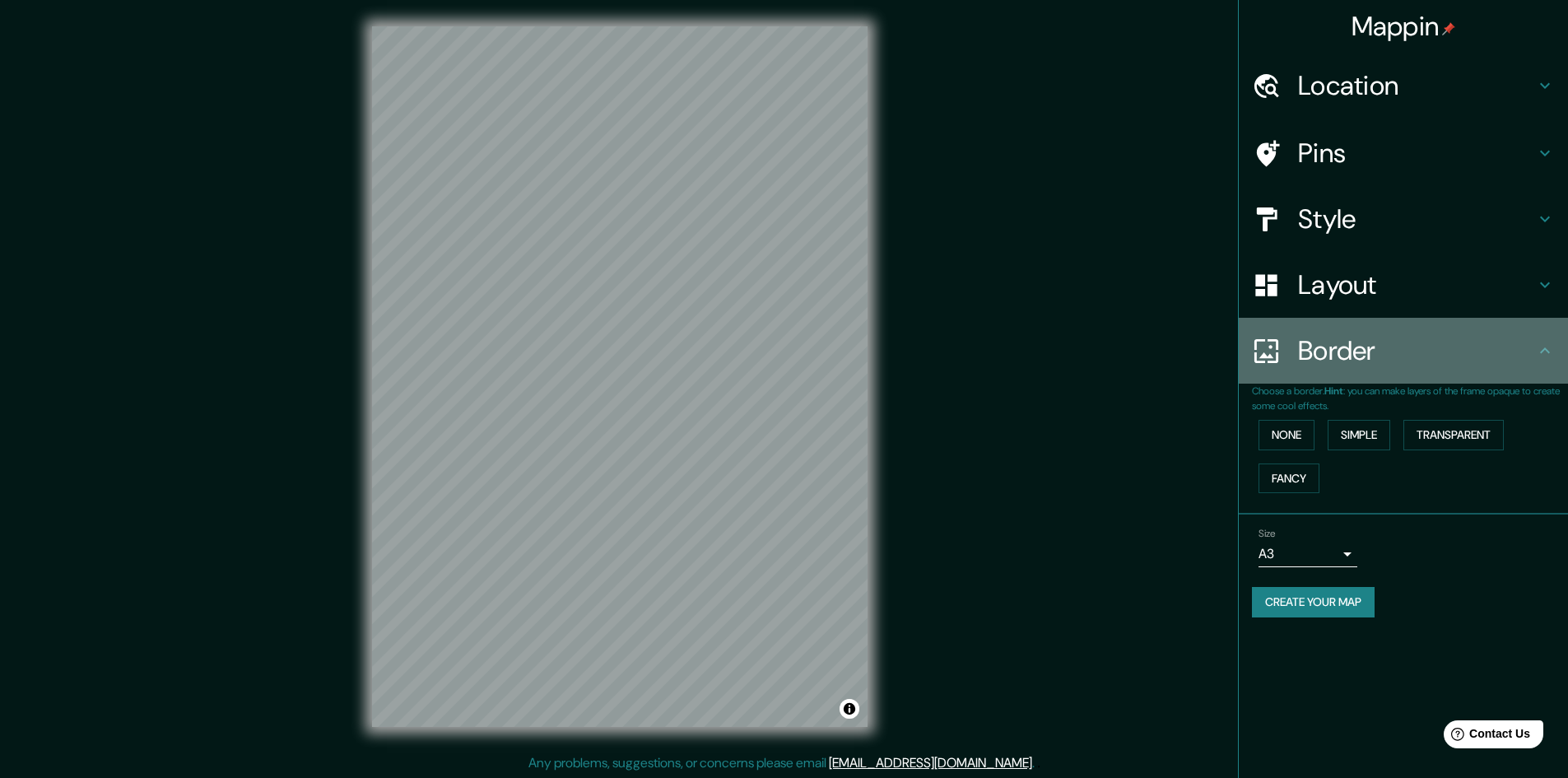
click at [1551, 343] on icon at bounding box center [1545, 350] width 20 height 20
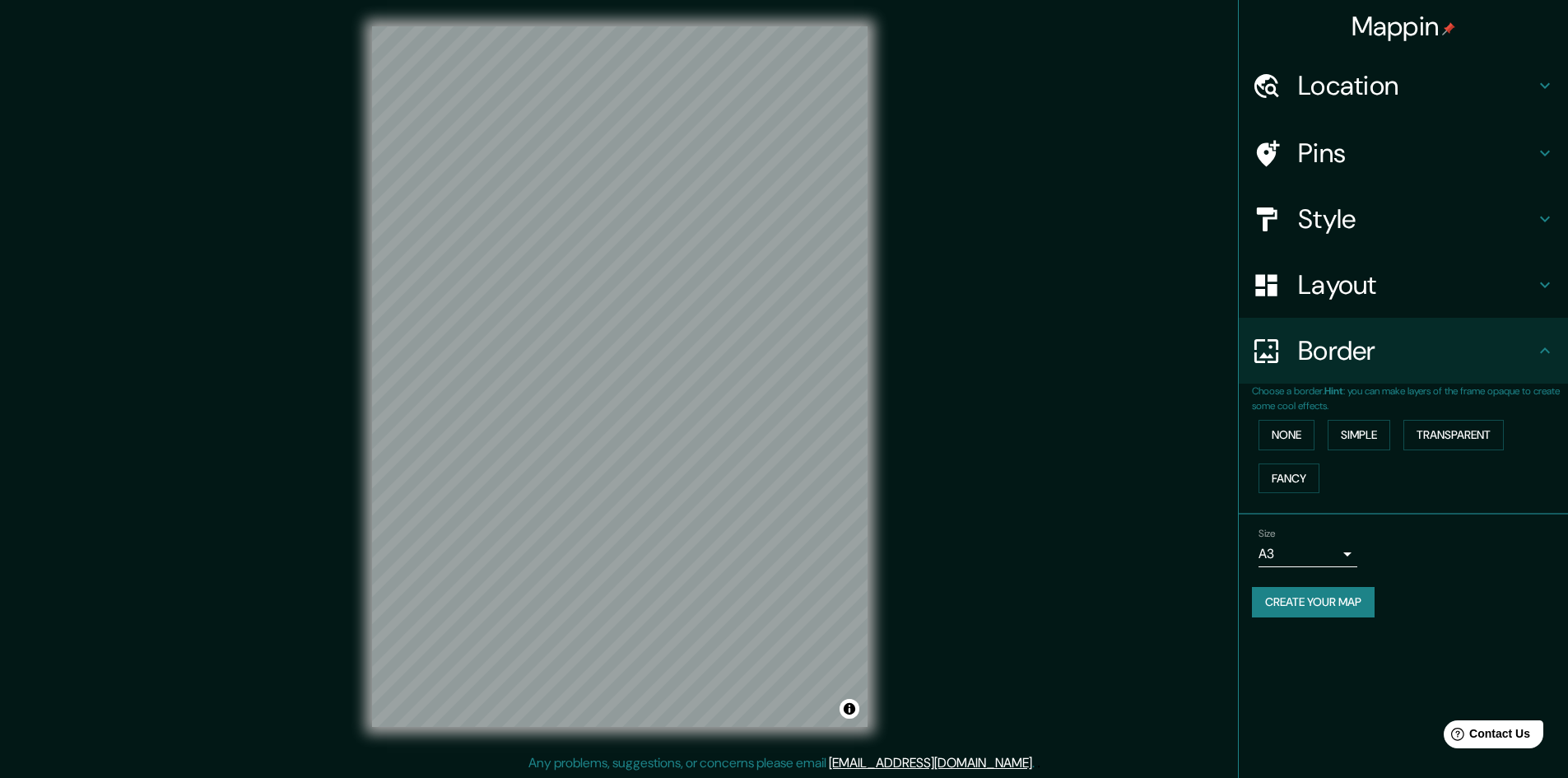
click at [1470, 221] on h4 "Style" at bounding box center [1416, 219] width 237 height 33
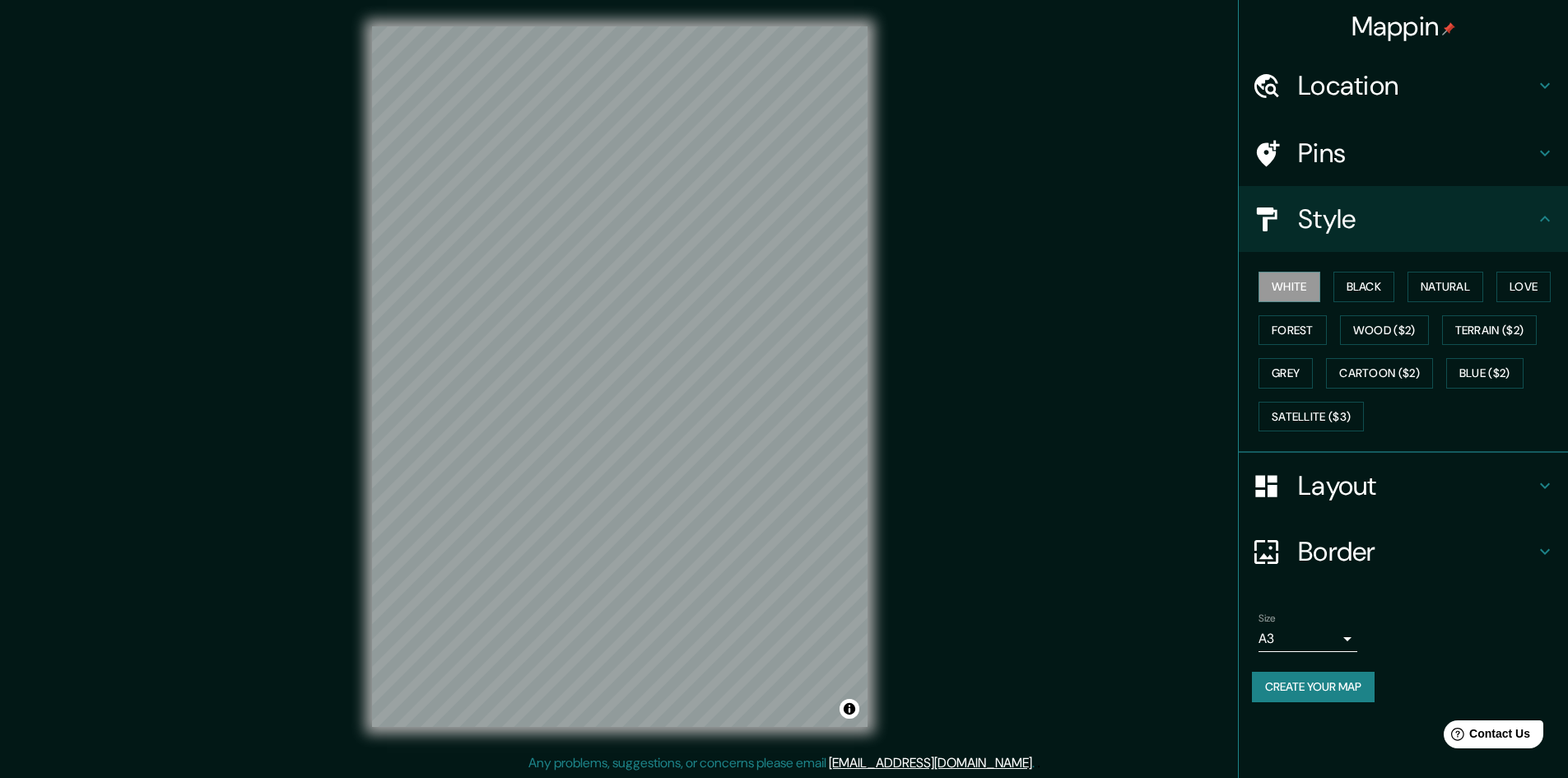
click at [1470, 221] on h4 "Style" at bounding box center [1416, 219] width 237 height 33
click at [1301, 695] on button "Create your map" at bounding box center [1313, 687] width 122 height 30
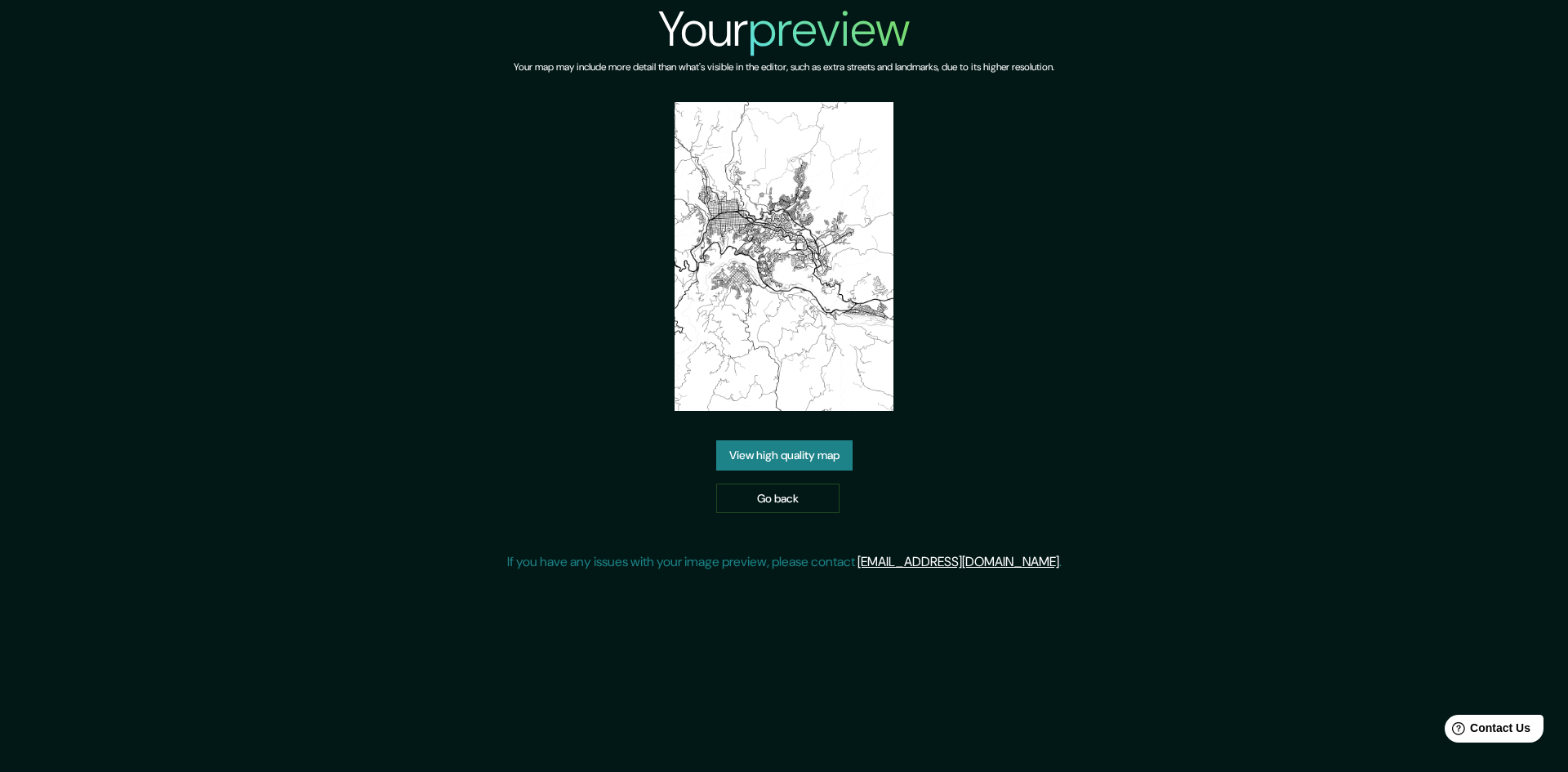
click at [815, 460] on link "View high quality map" at bounding box center [784, 455] width 137 height 30
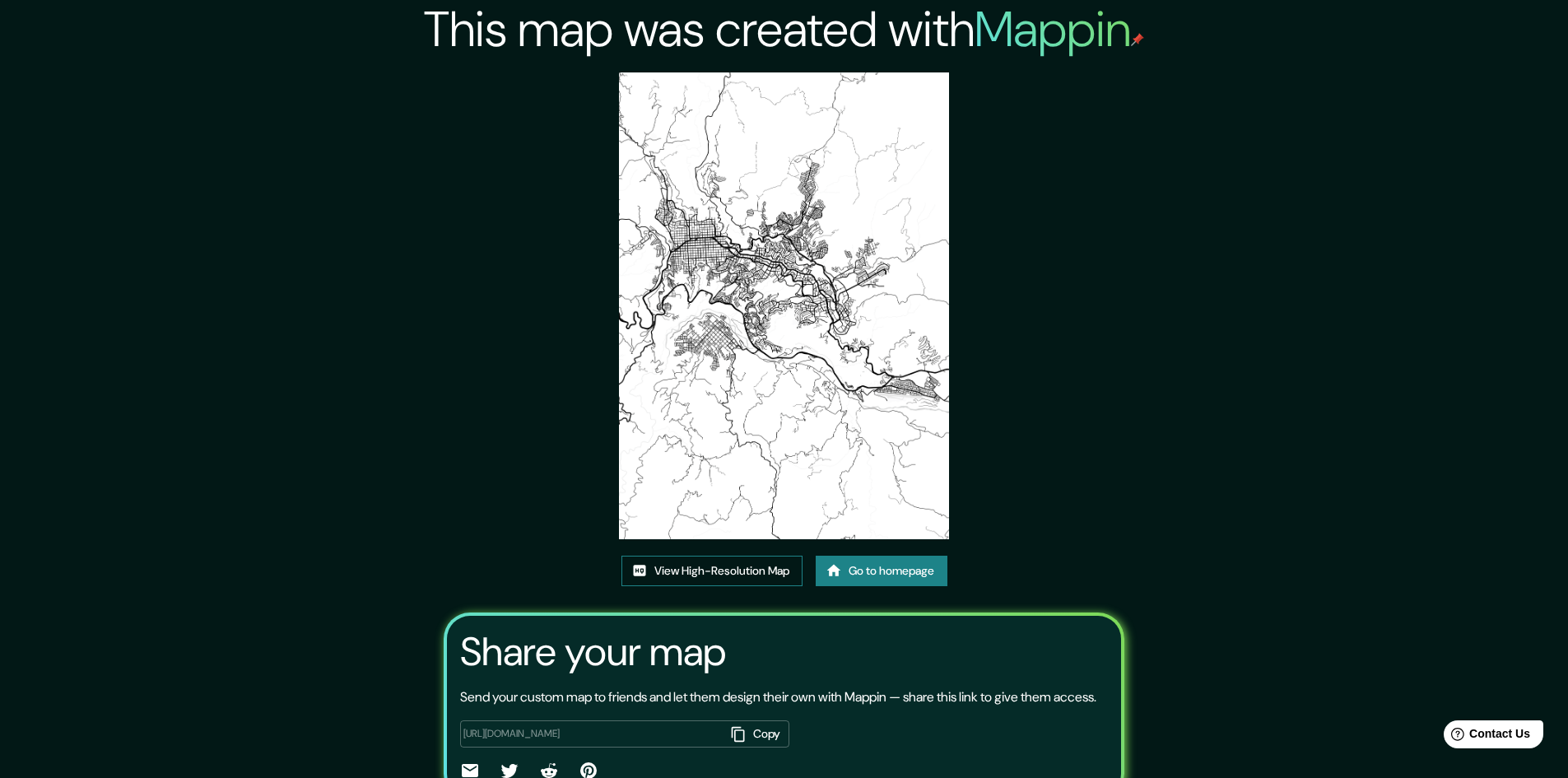
click at [775, 579] on link "View High-Resolution Map" at bounding box center [712, 571] width 181 height 30
